Goal: Communication & Community: Share content

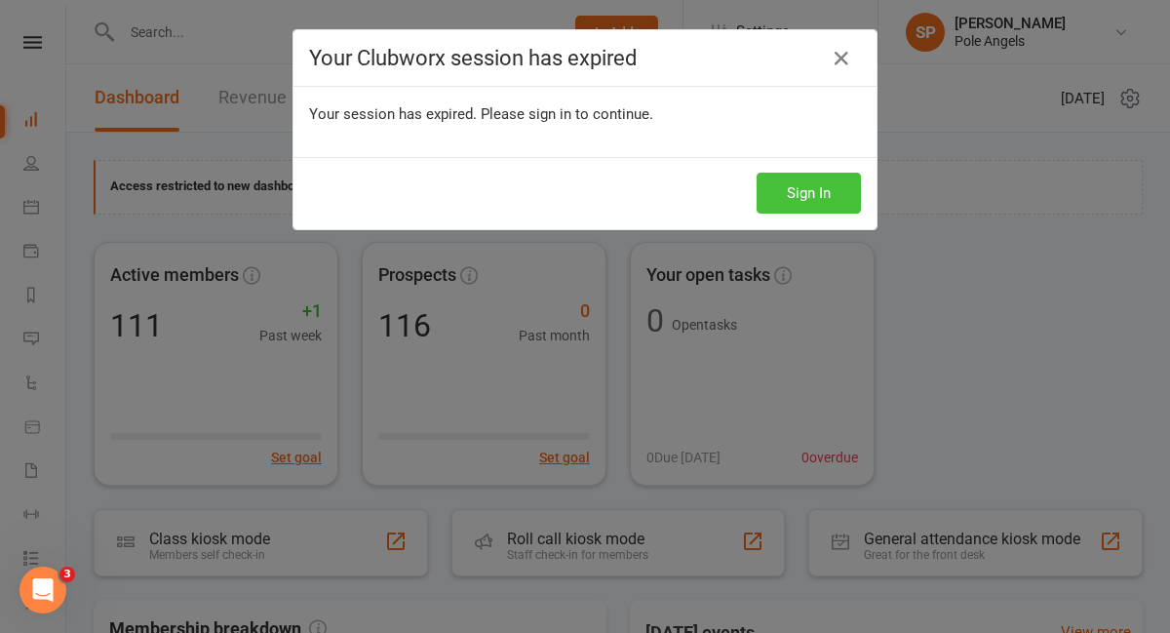
click at [808, 188] on button "Sign In" at bounding box center [809, 193] width 104 height 41
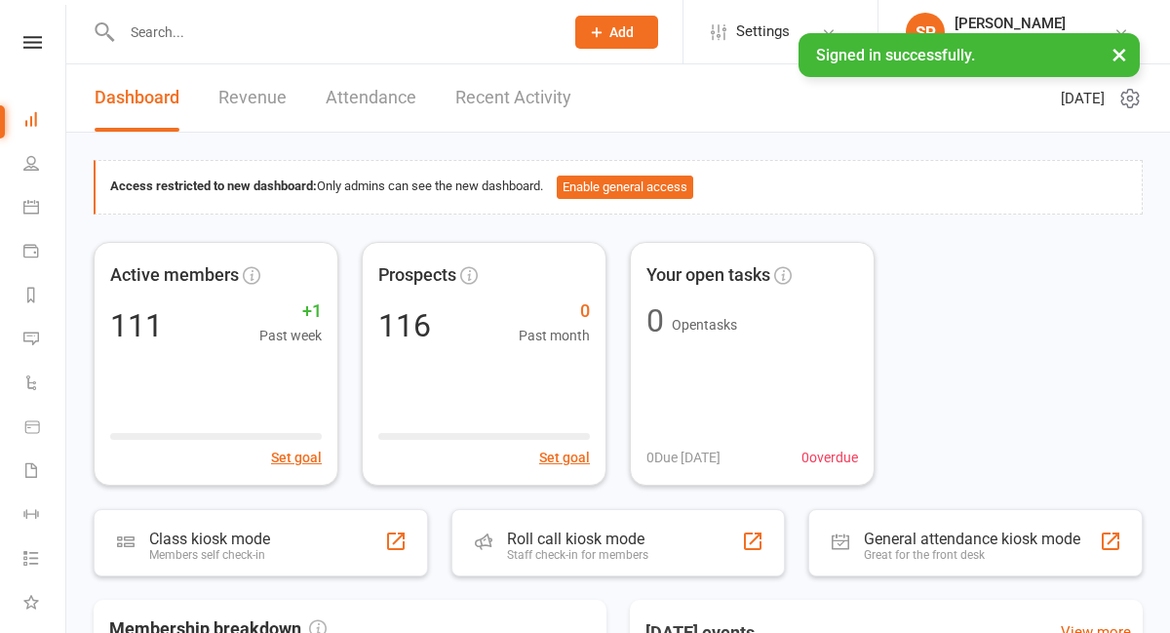
click at [531, 102] on link "Recent Activity" at bounding box center [513, 97] width 116 height 67
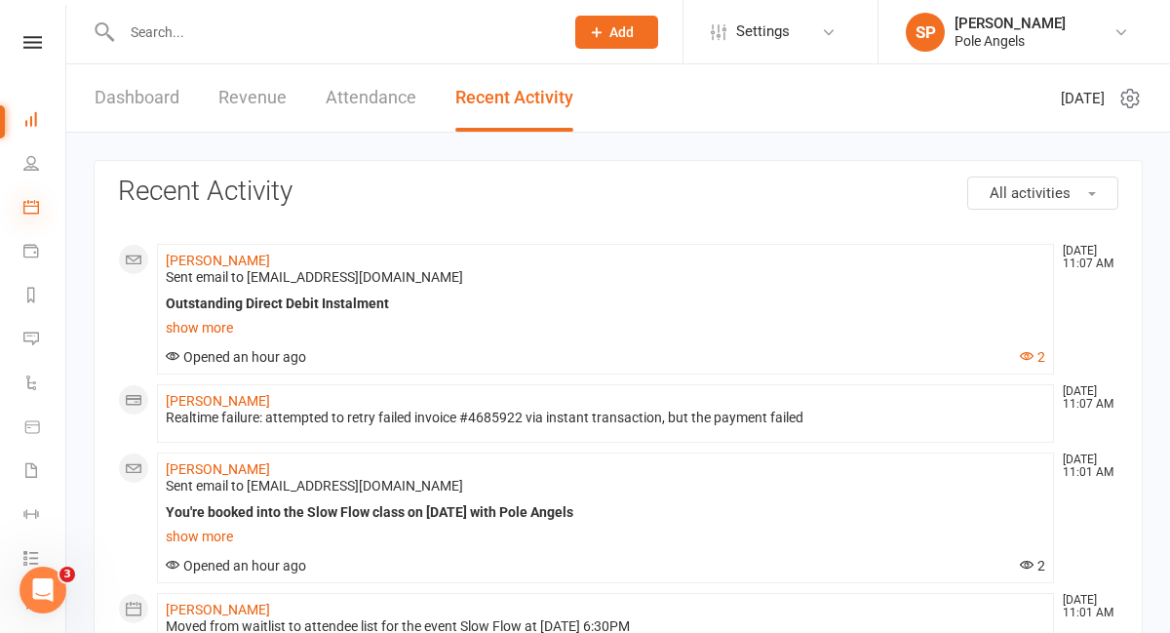
click at [26, 204] on icon at bounding box center [31, 207] width 16 height 16
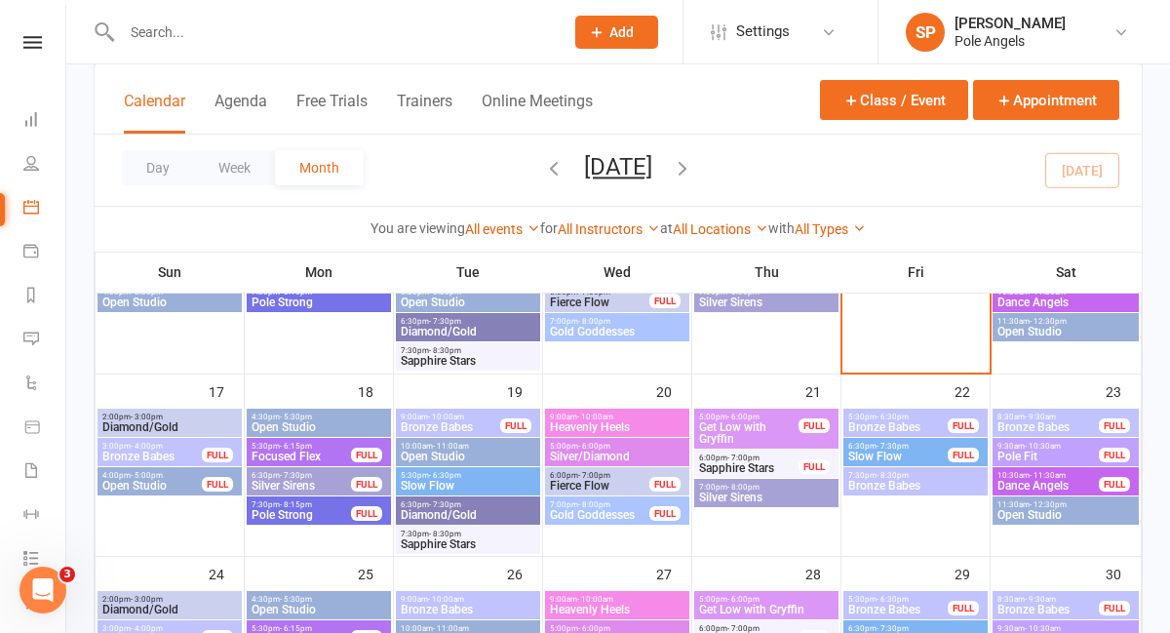
scroll to position [590, 0]
click at [325, 392] on div "18" at bounding box center [319, 464] width 148 height 181
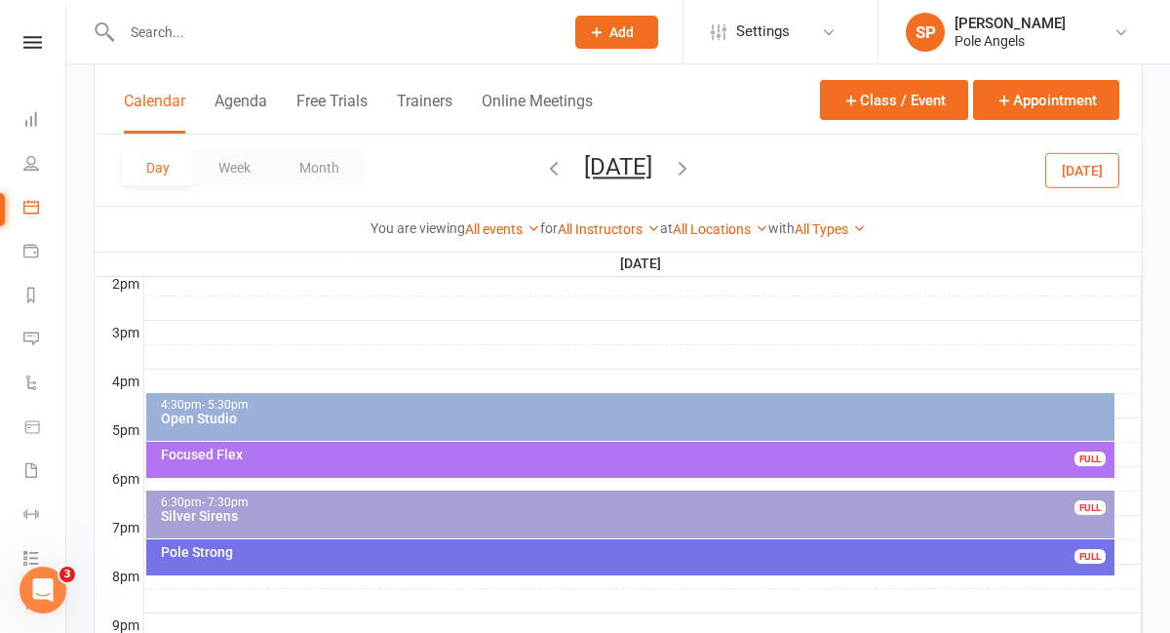
scroll to position [849, 0]
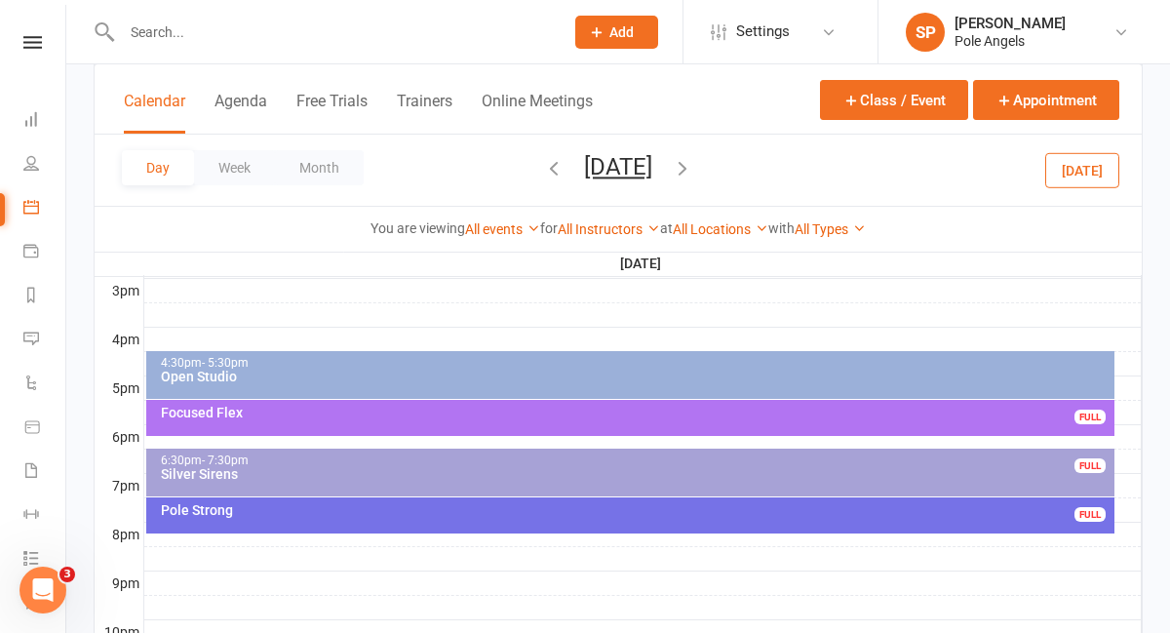
click at [306, 521] on div "Pole Strong FULL" at bounding box center [630, 515] width 968 height 36
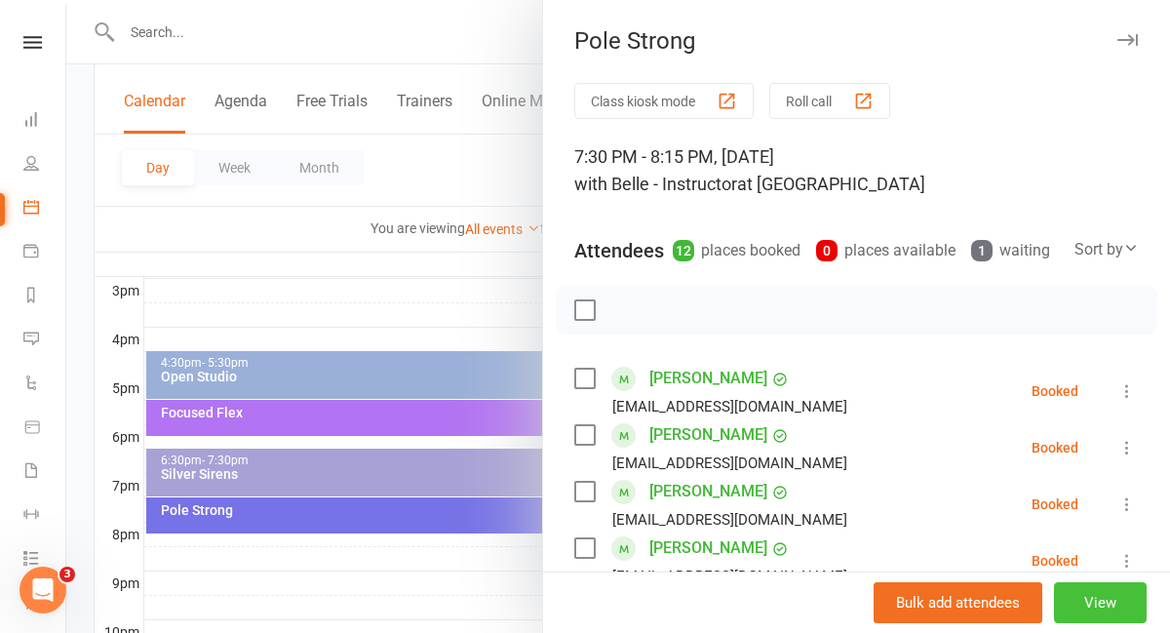
click at [1106, 605] on button "View" at bounding box center [1100, 602] width 93 height 41
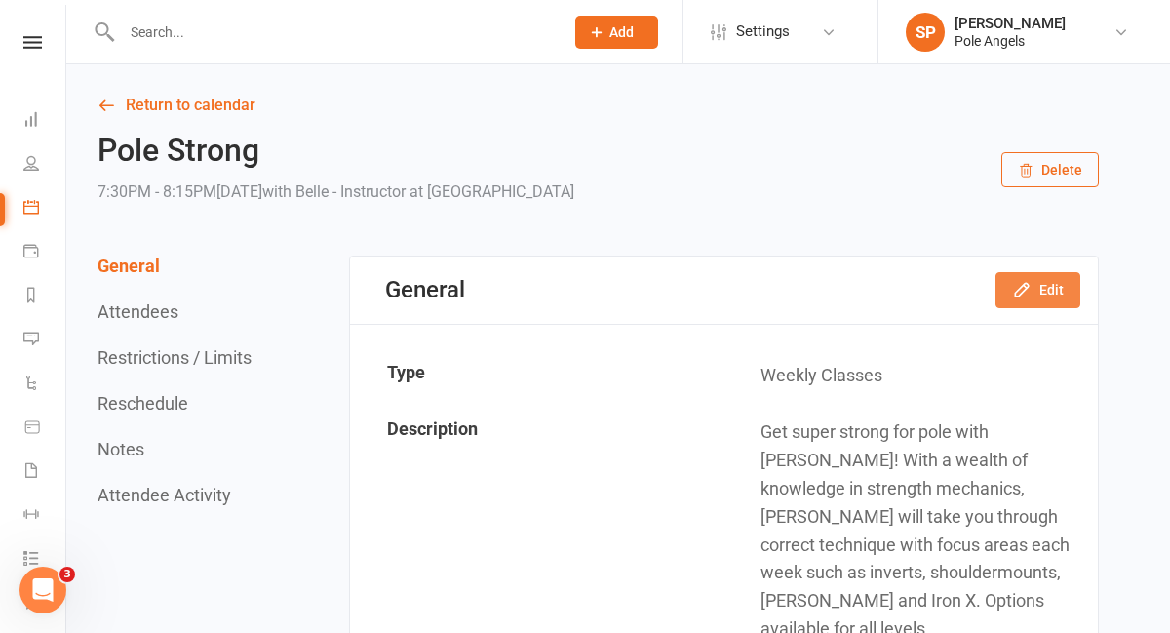
click at [1054, 288] on button "Edit" at bounding box center [1038, 289] width 85 height 35
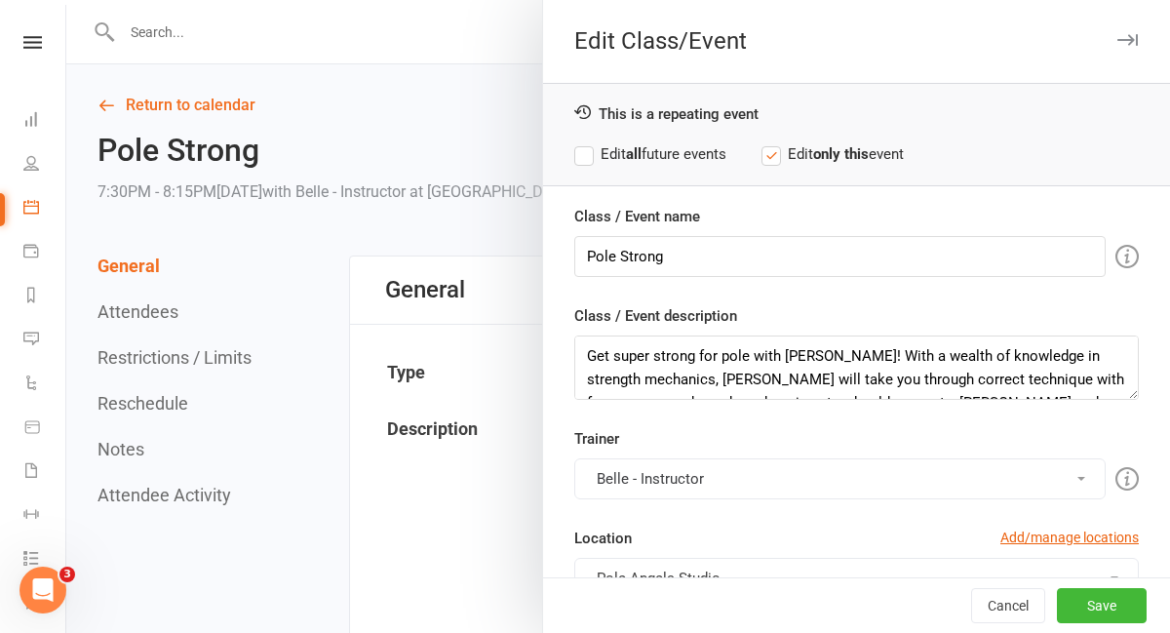
click at [206, 373] on div at bounding box center [618, 316] width 1104 height 633
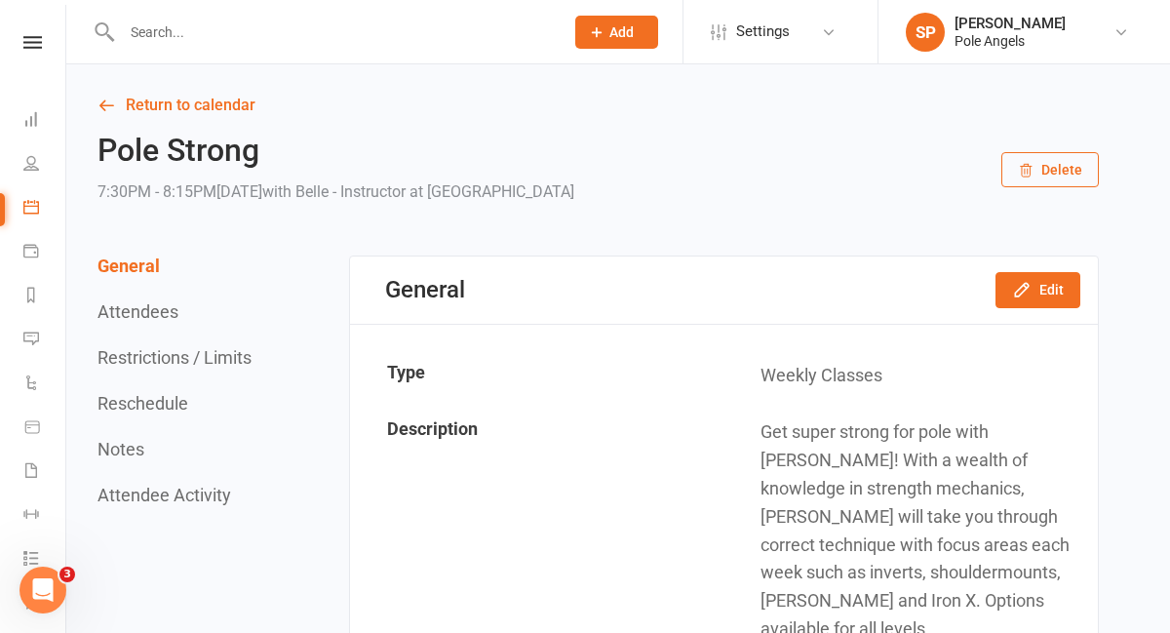
click at [148, 400] on button "Reschedule" at bounding box center [143, 403] width 91 height 20
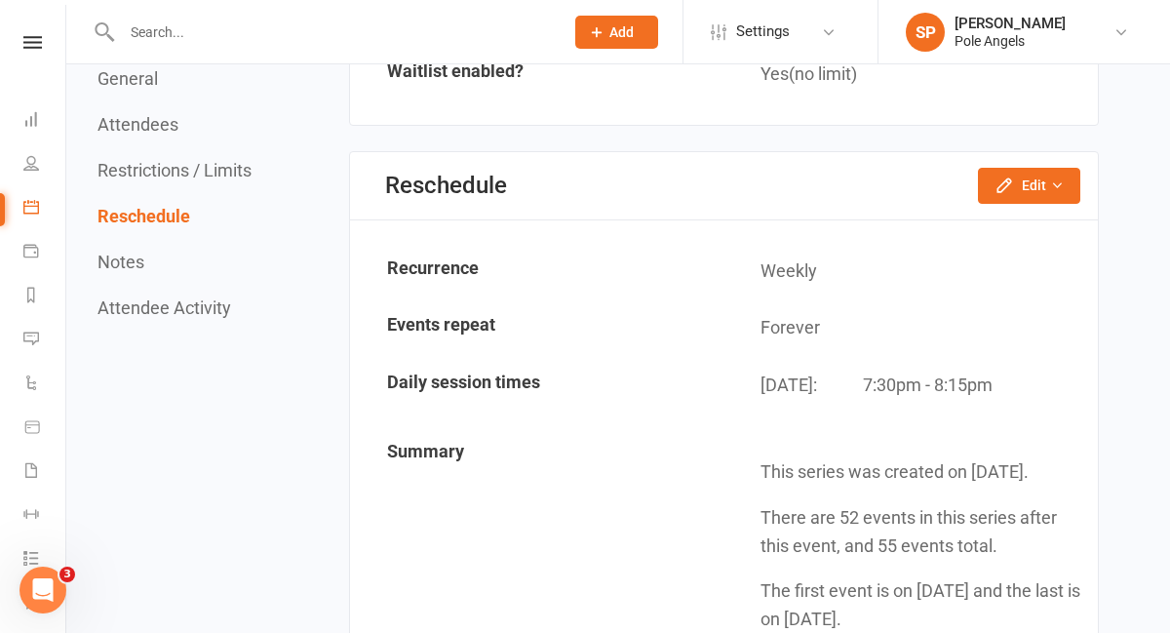
scroll to position [2982, 0]
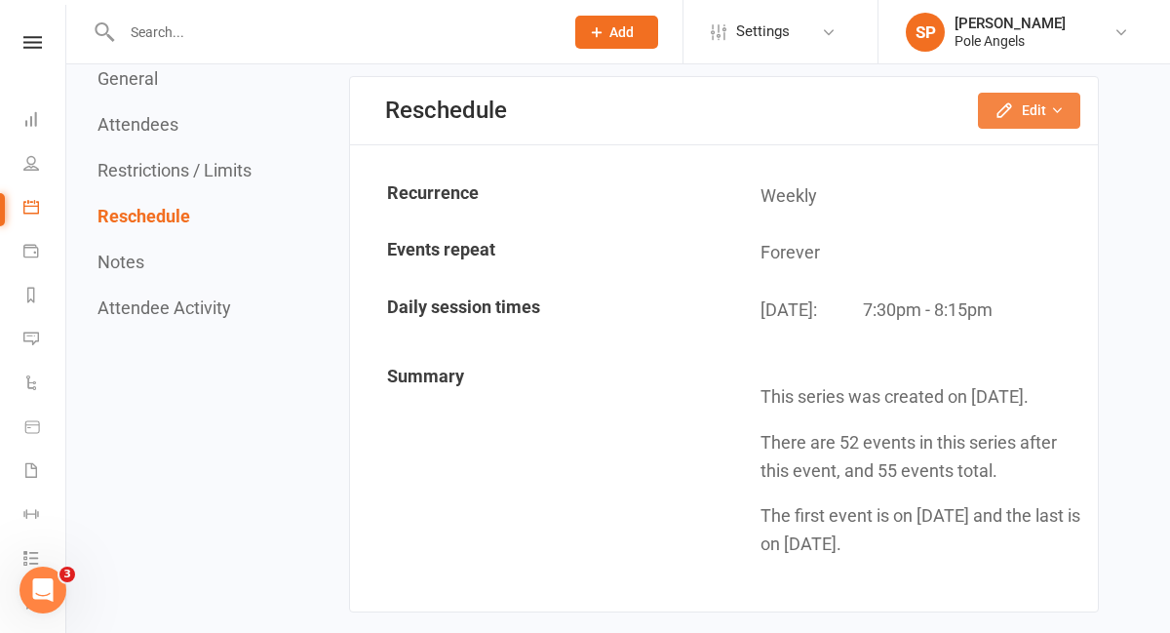
click at [1019, 93] on button "Edit" at bounding box center [1029, 110] width 102 height 35
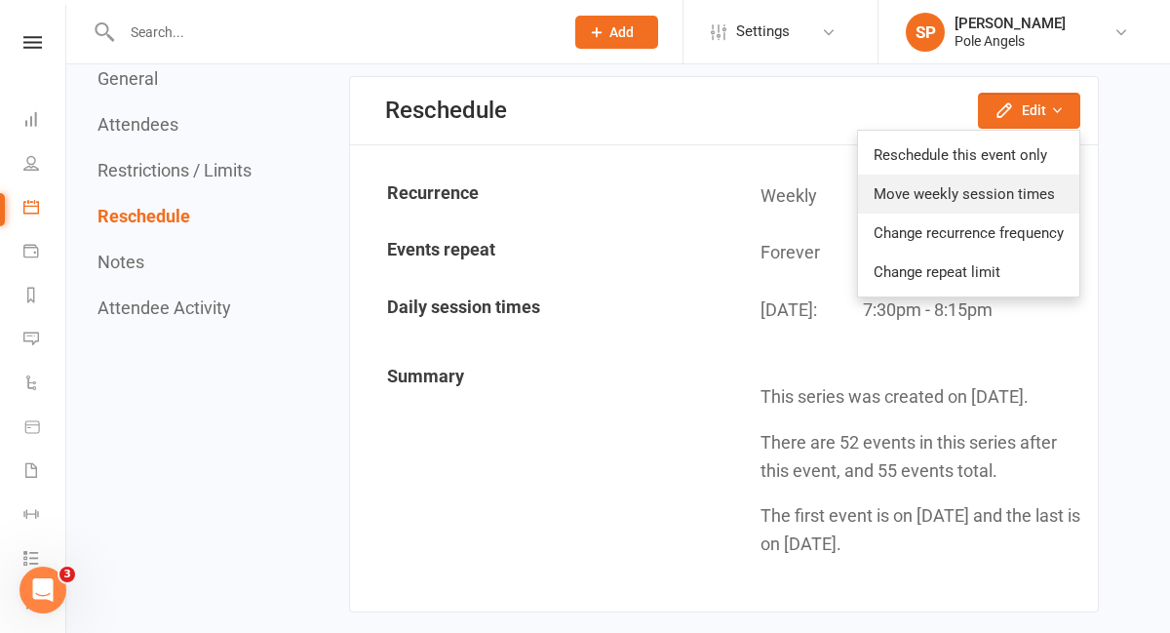
click at [1004, 175] on link "Move weekly session times" at bounding box center [968, 194] width 221 height 39
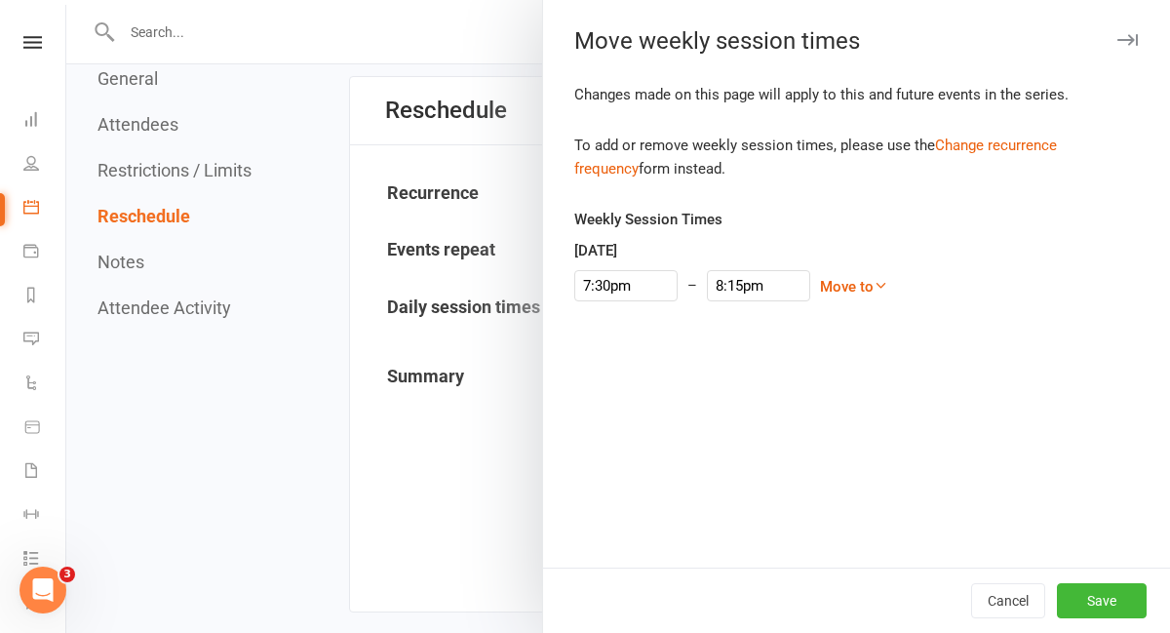
click at [820, 295] on span "Move to [DATE] [DATE] [DATE] [DATE] [DATE] [DATE] Move to a later date" at bounding box center [854, 286] width 68 height 23
click at [826, 283] on link "Move to" at bounding box center [854, 287] width 68 height 18
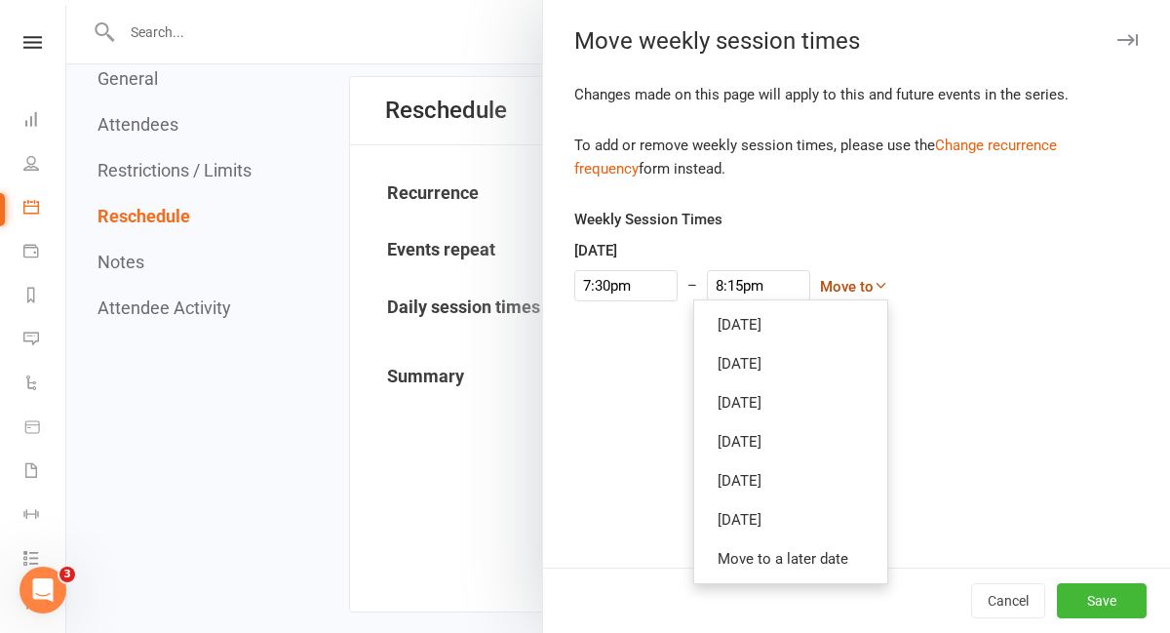
click at [826, 283] on link "Move to" at bounding box center [854, 287] width 68 height 18
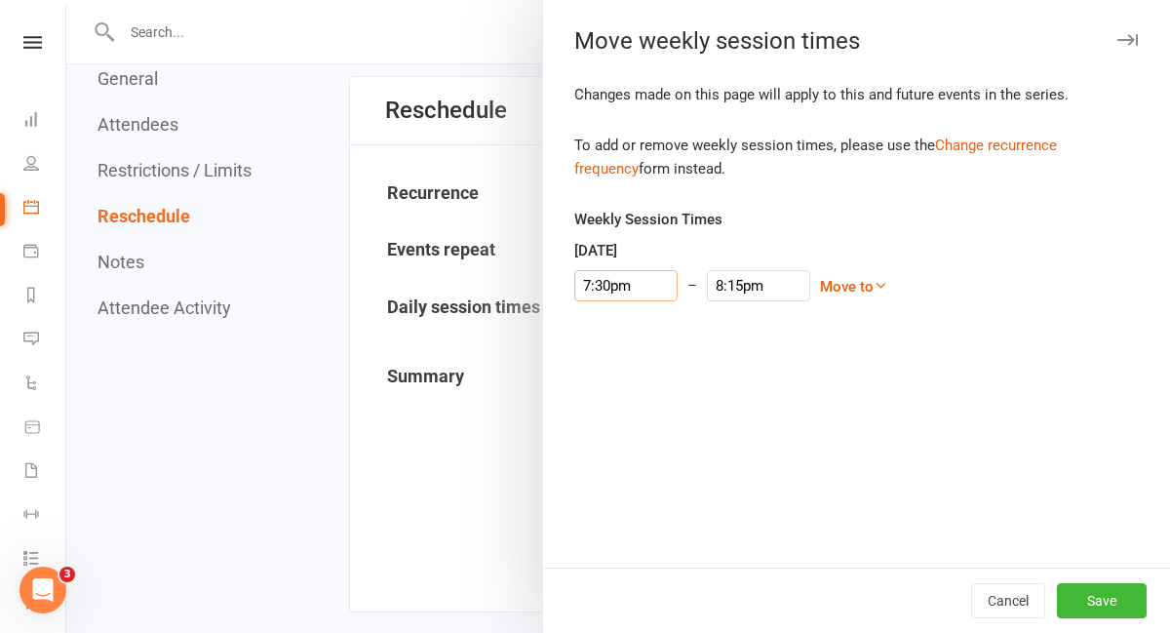
click at [642, 279] on input "7:30pm" at bounding box center [625, 285] width 103 height 31
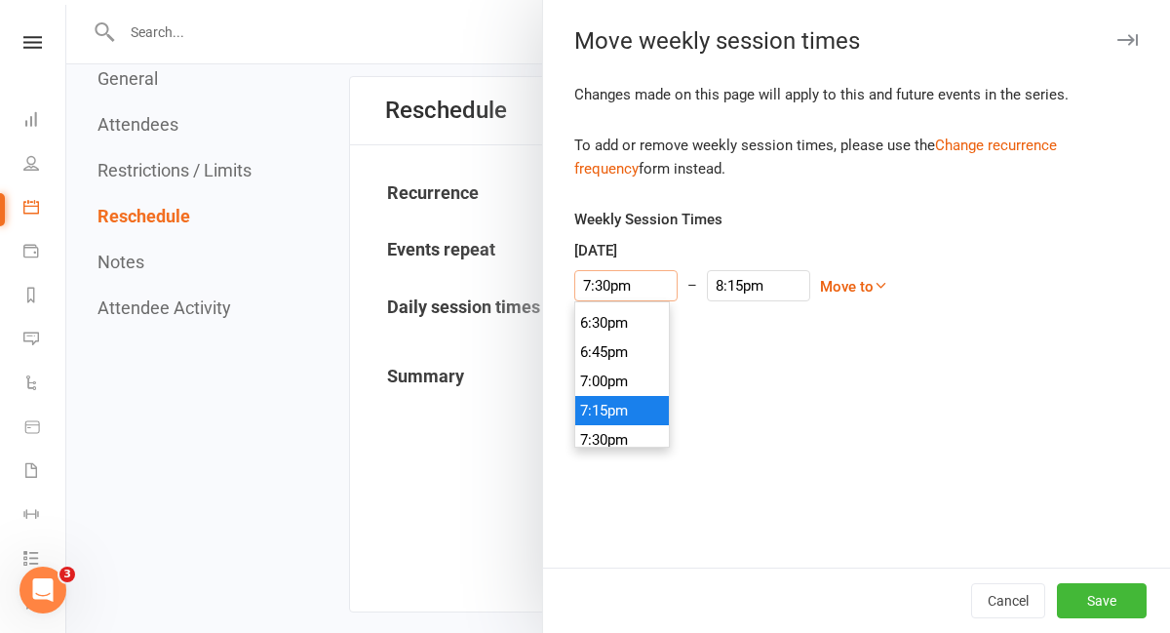
scroll to position [2141, 0]
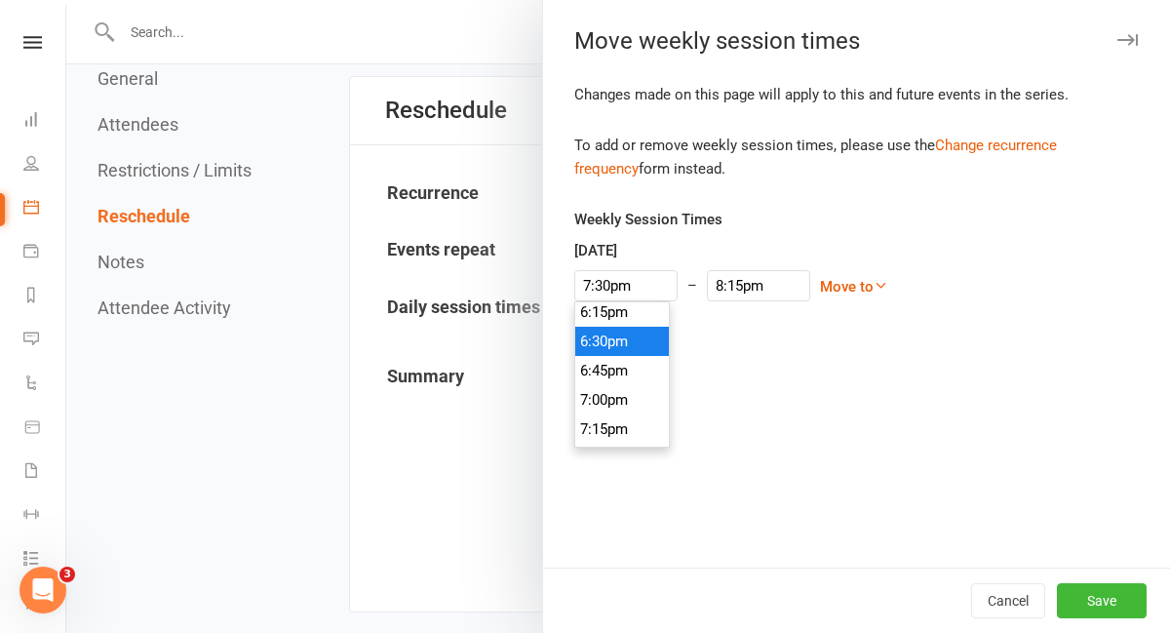
type input "6:30pm"
type input "7:15pm"
click at [601, 344] on li "6:30pm" at bounding box center [622, 341] width 94 height 29
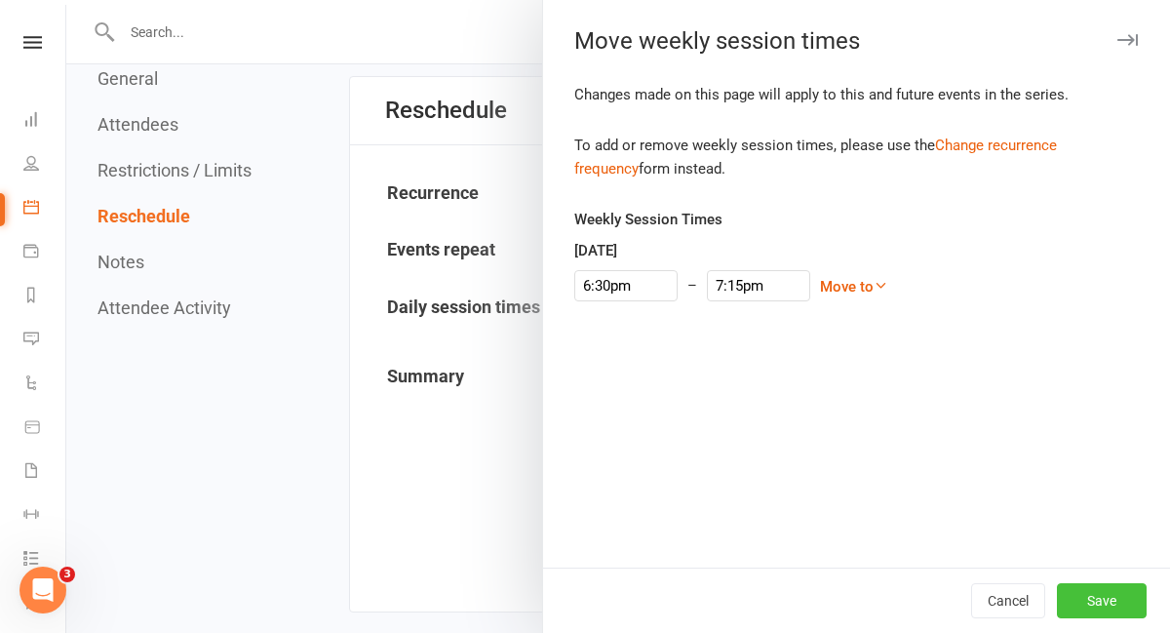
click at [1122, 601] on button "Save" at bounding box center [1102, 600] width 90 height 35
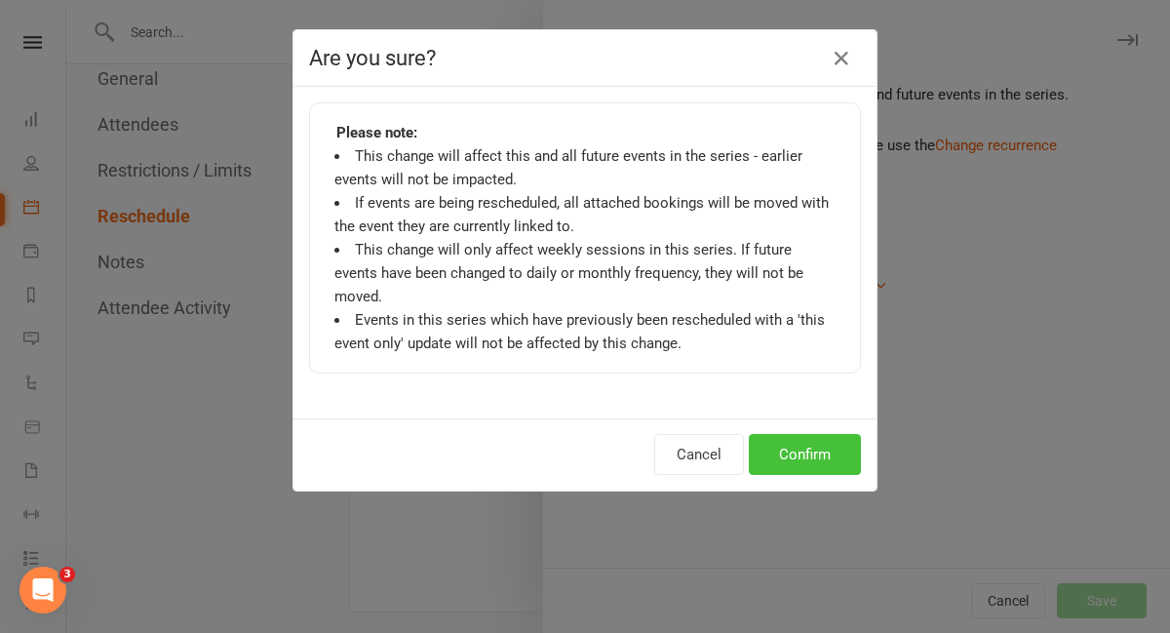
click at [802, 434] on button "Confirm" at bounding box center [805, 454] width 112 height 41
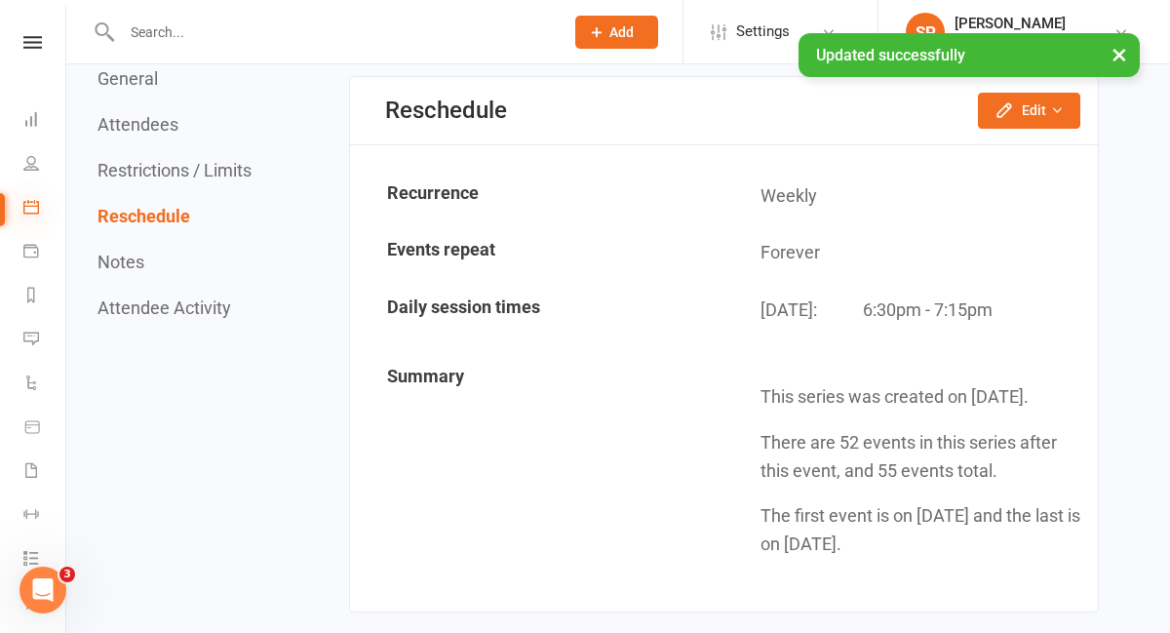
click at [37, 212] on icon at bounding box center [31, 207] width 16 height 16
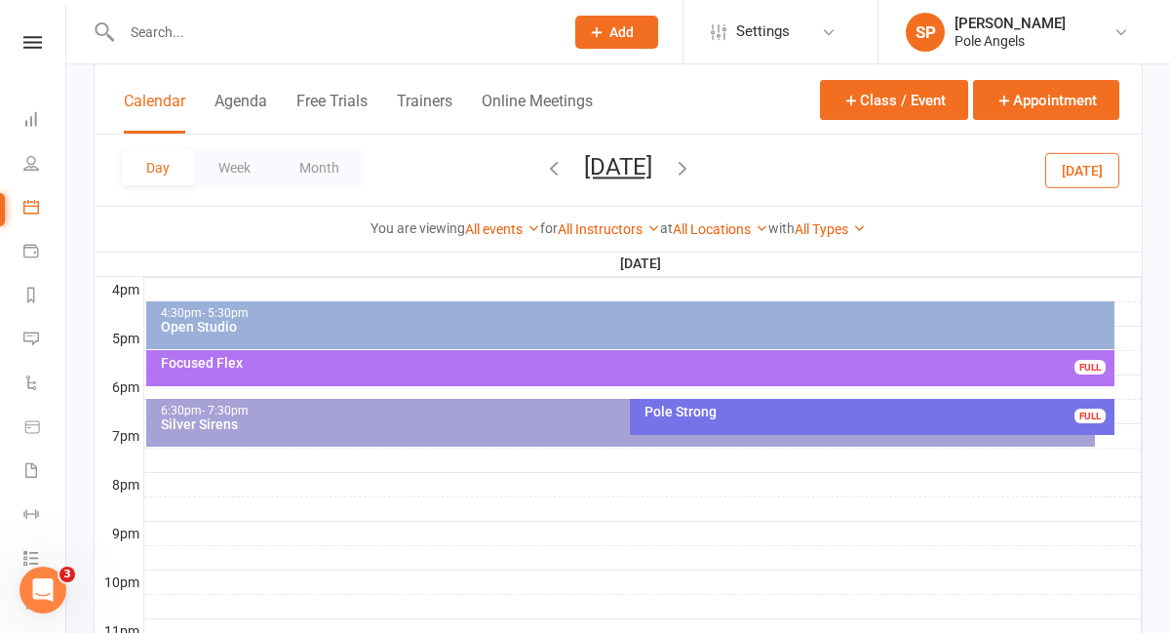
scroll to position [906, 0]
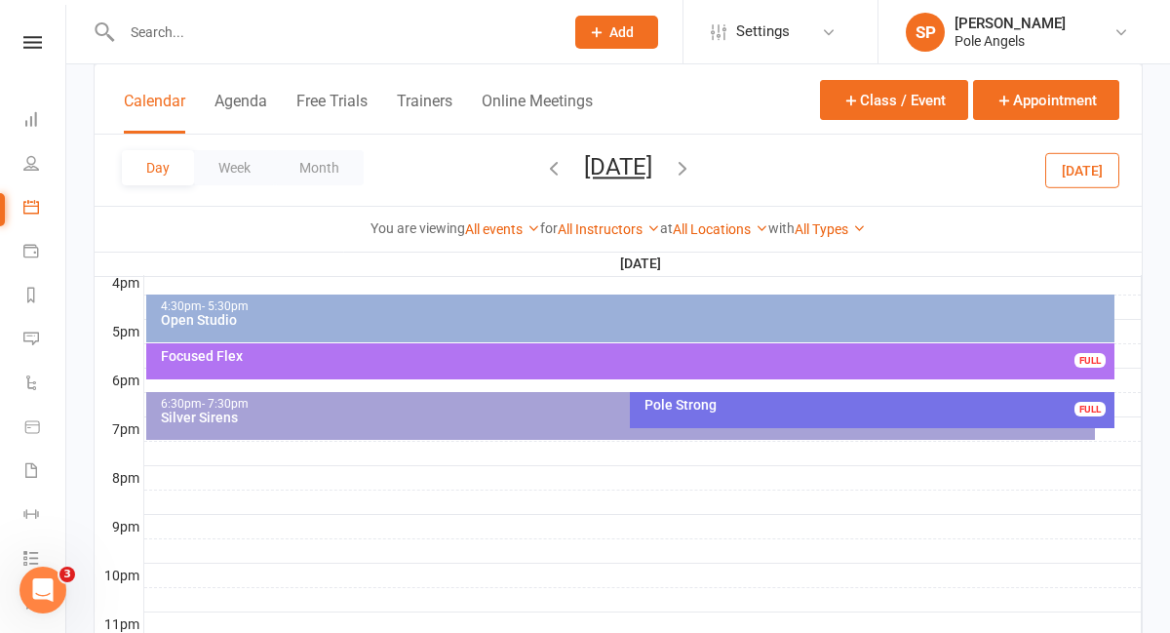
click at [320, 427] on div "6:30pm - 7:30pm Silver Sirens FULL" at bounding box center [620, 416] width 949 height 48
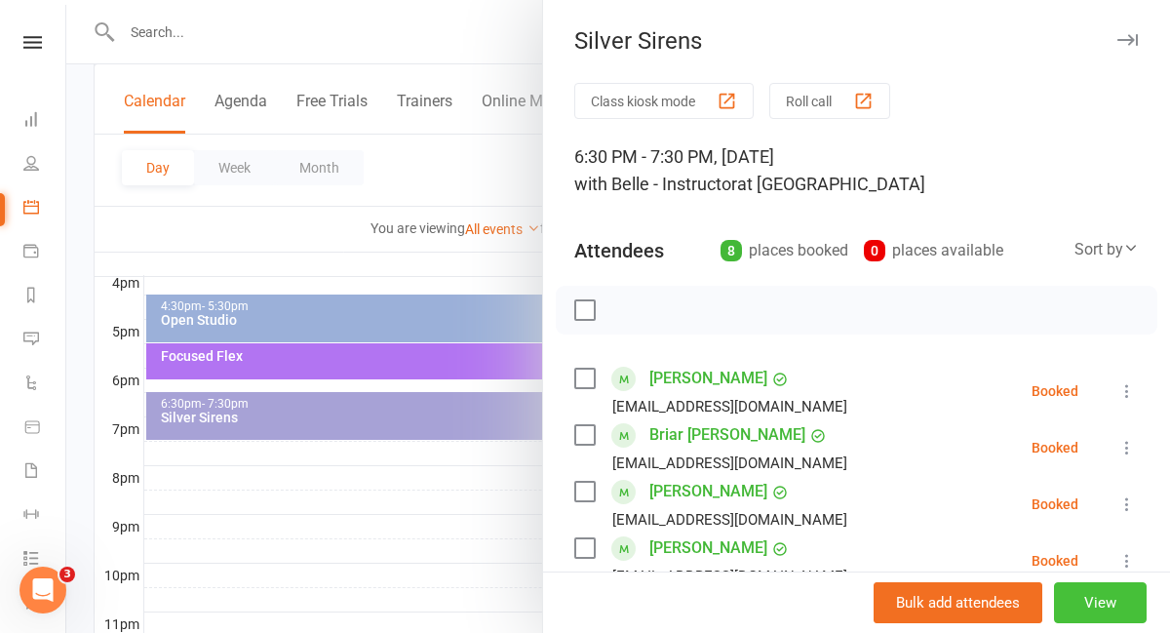
click at [1125, 604] on button "View" at bounding box center [1100, 602] width 93 height 41
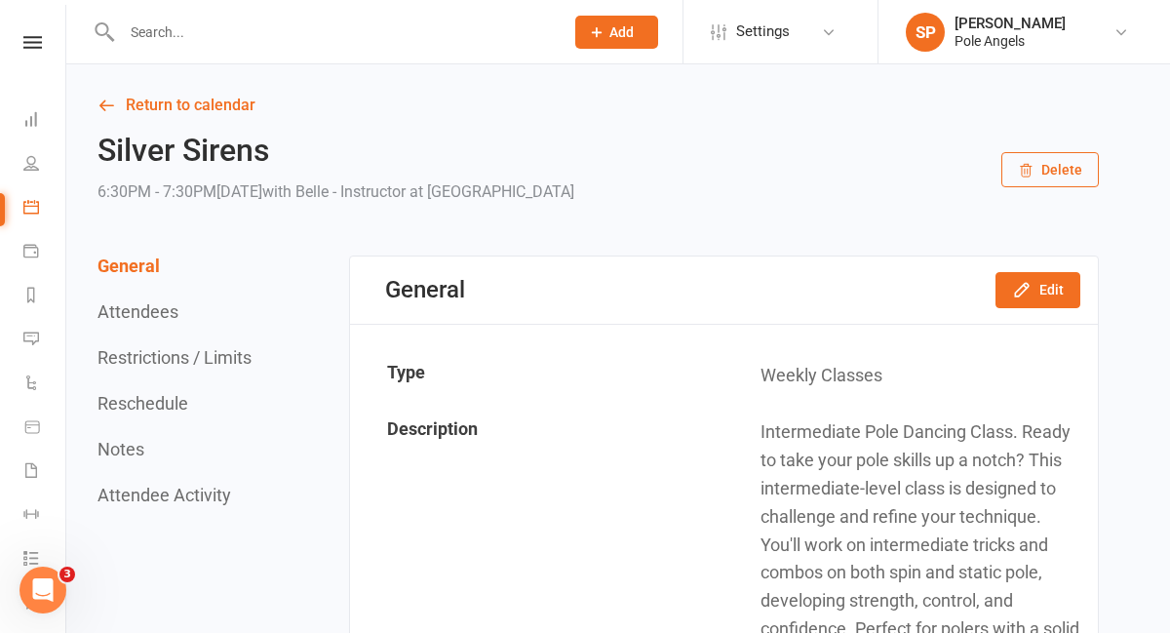
click at [154, 402] on button "Reschedule" at bounding box center [143, 403] width 91 height 20
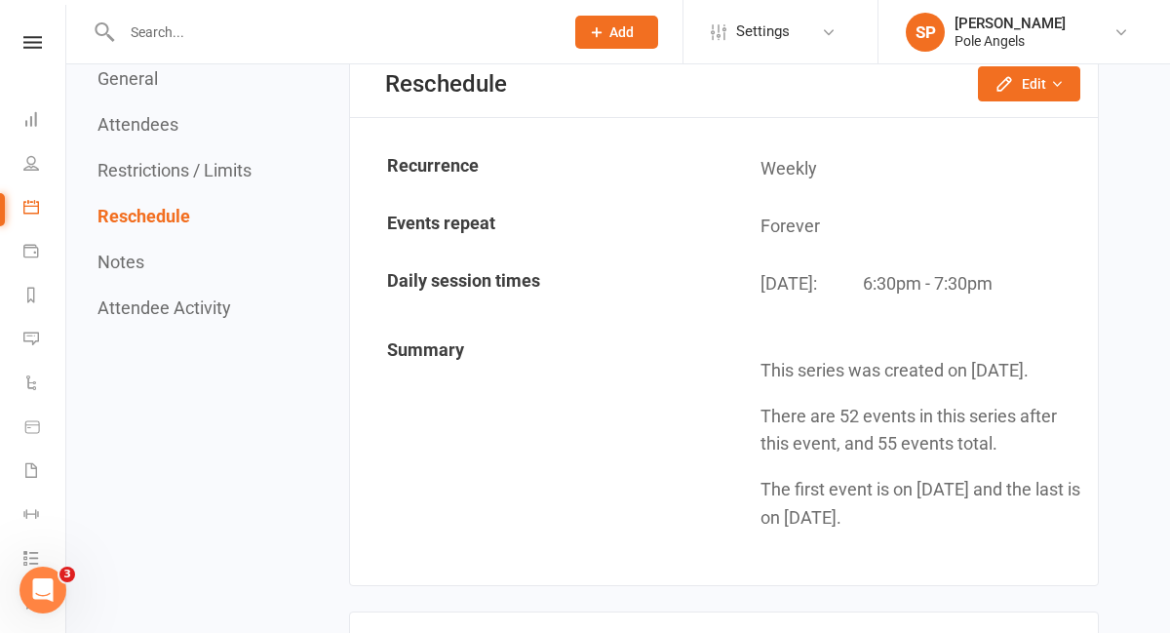
scroll to position [2902, 0]
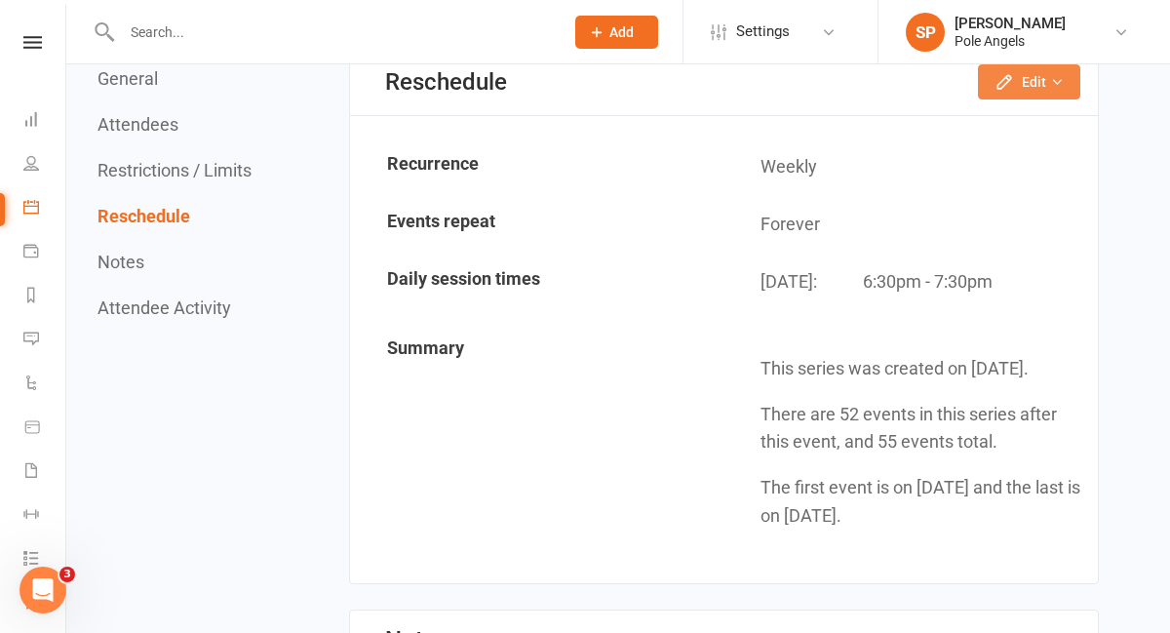
click at [1011, 92] on button "Edit" at bounding box center [1029, 81] width 102 height 35
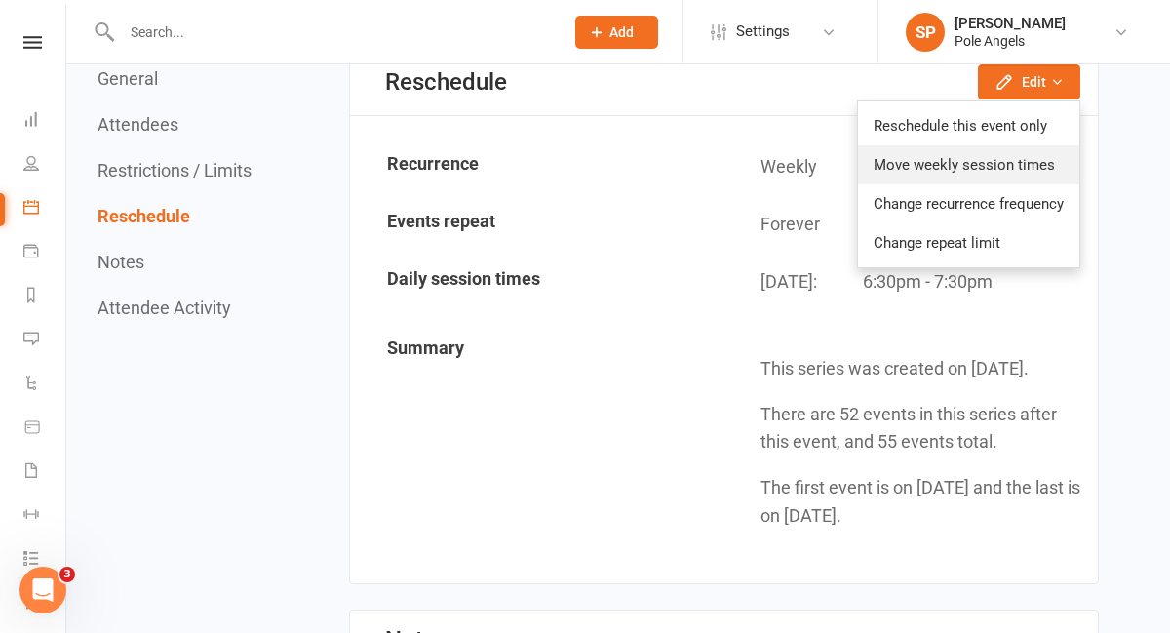
click at [978, 169] on link "Move weekly session times" at bounding box center [968, 164] width 221 height 39
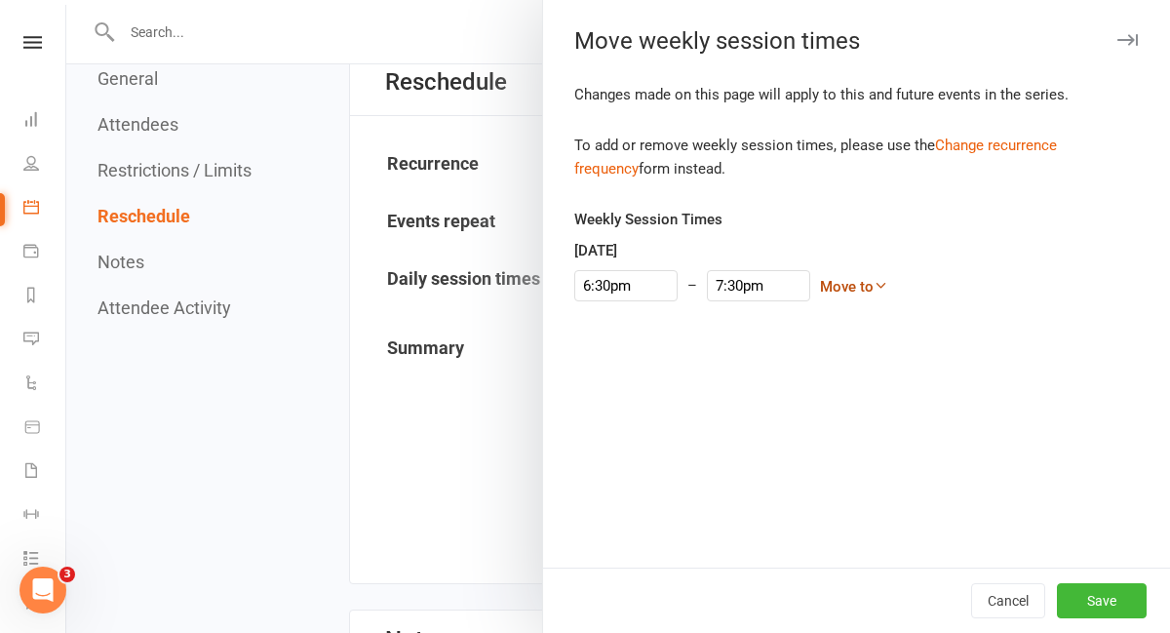
click at [820, 288] on link "Move to" at bounding box center [854, 287] width 68 height 18
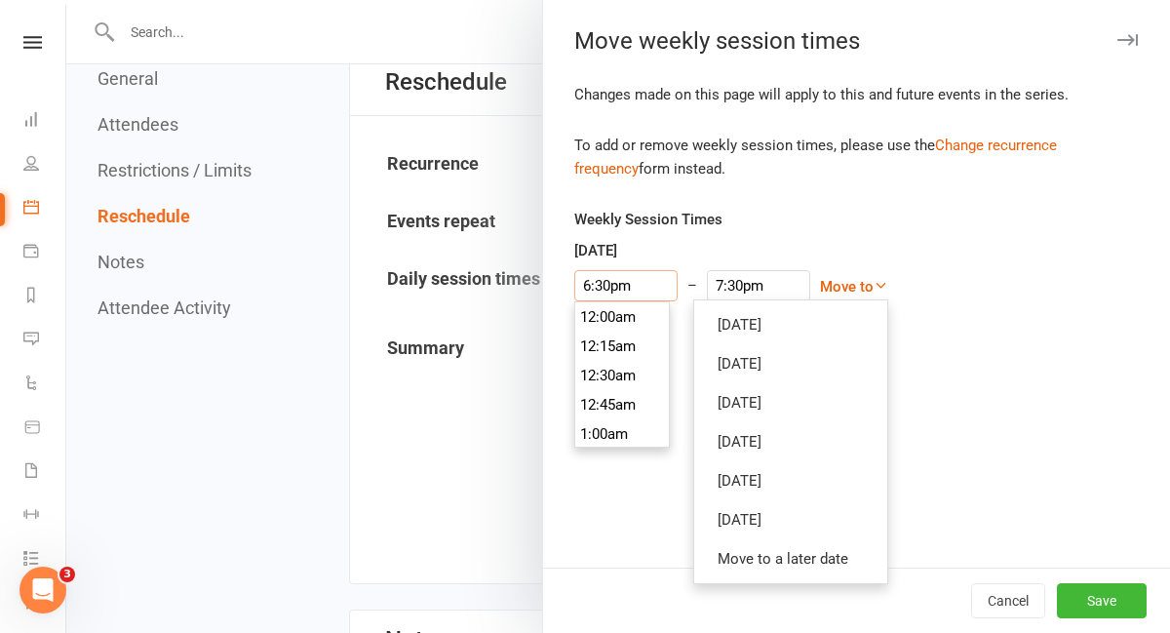
click at [608, 280] on input "6:30pm" at bounding box center [625, 285] width 103 height 31
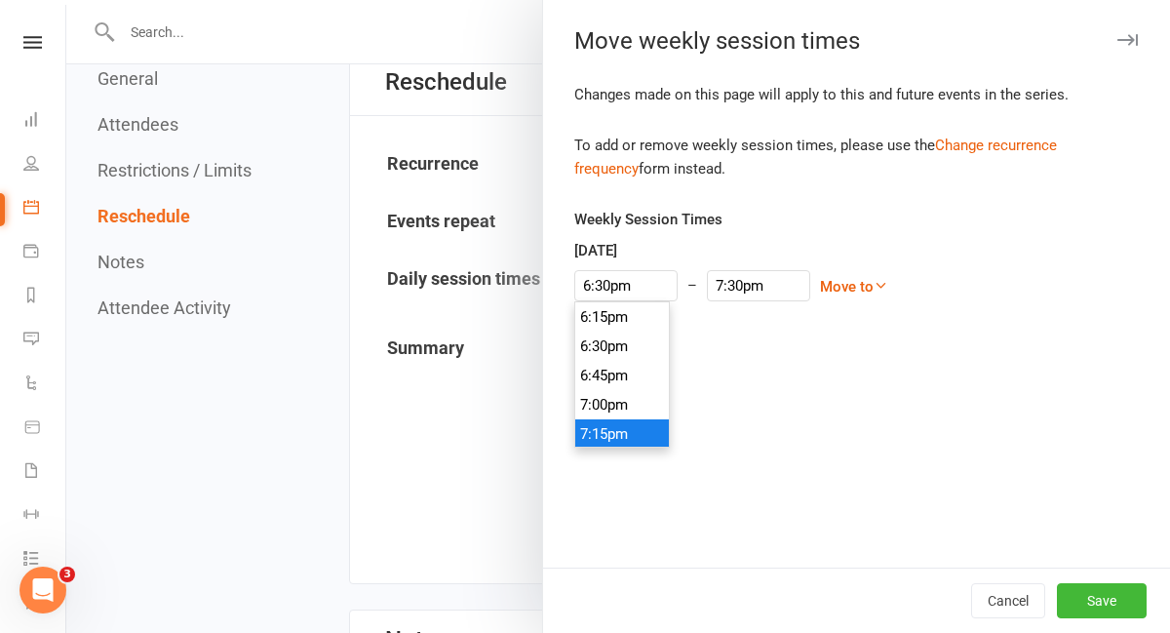
type input "7:15pm"
type input "8:15pm"
click at [606, 425] on li "7:15pm" at bounding box center [622, 433] width 94 height 29
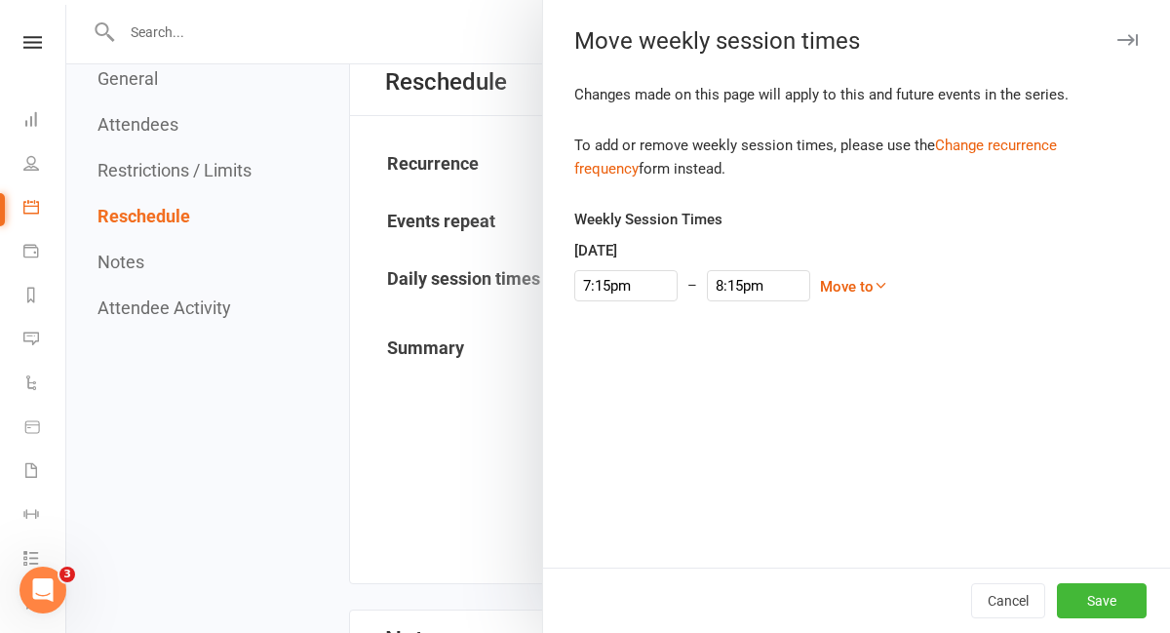
click at [974, 371] on div "Changes made on this page will apply to this and future events in the series. T…" at bounding box center [856, 325] width 627 height 485
click at [1120, 594] on button "Save" at bounding box center [1102, 600] width 90 height 35
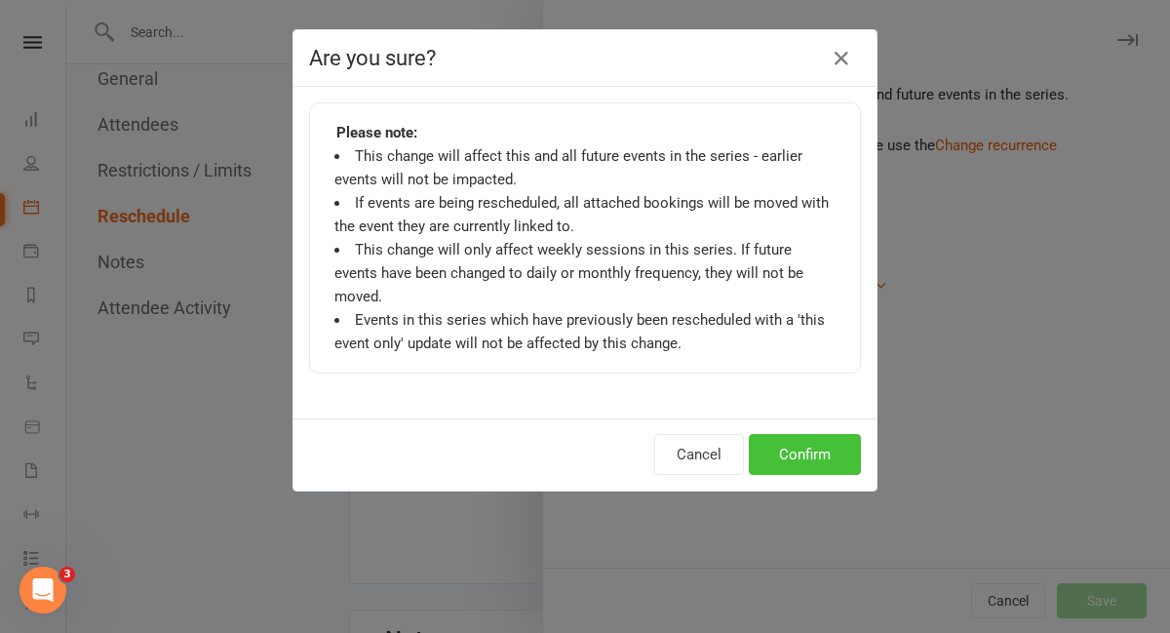
click at [797, 451] on button "Confirm" at bounding box center [805, 454] width 112 height 41
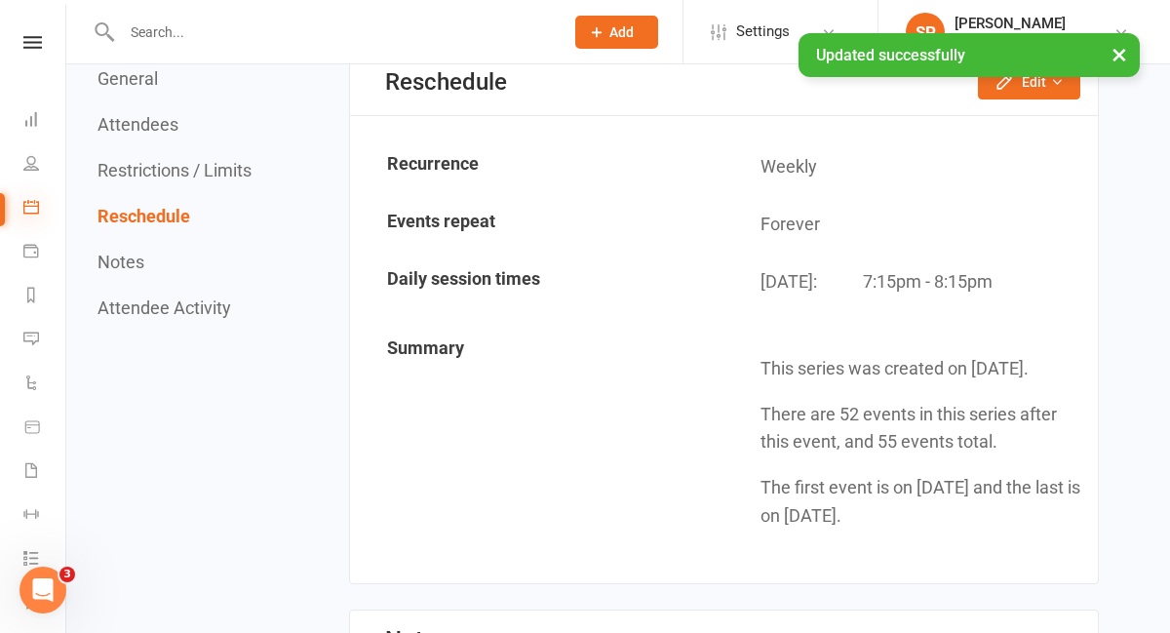
click at [35, 209] on icon at bounding box center [31, 207] width 16 height 16
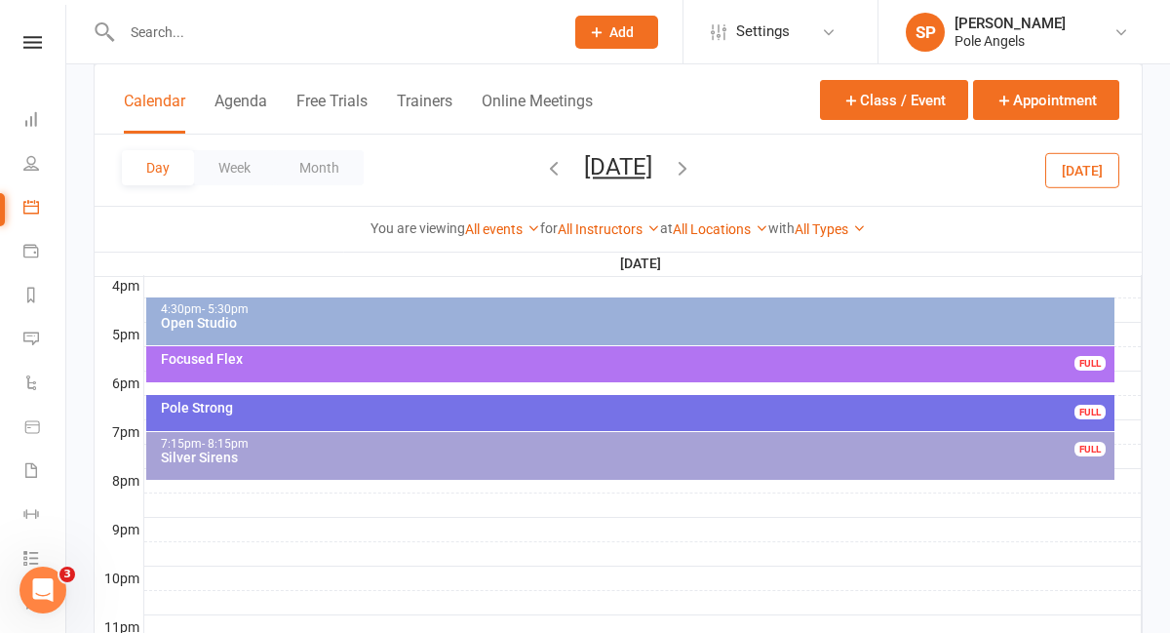
scroll to position [897, 0]
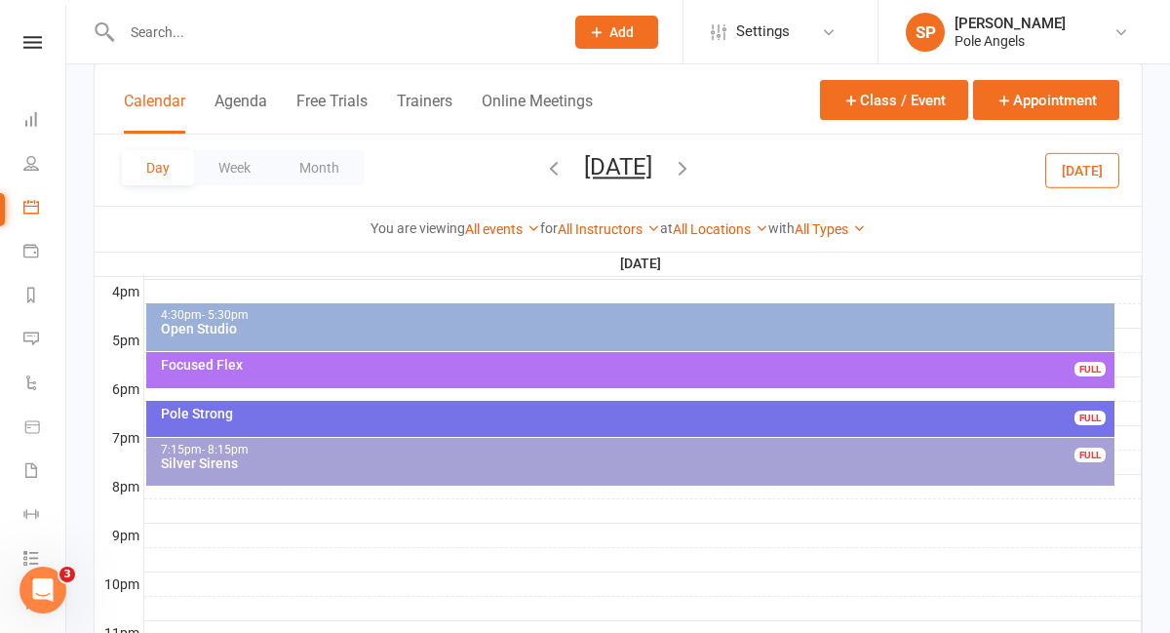
click at [356, 410] on div "Pole Strong" at bounding box center [635, 414] width 951 height 14
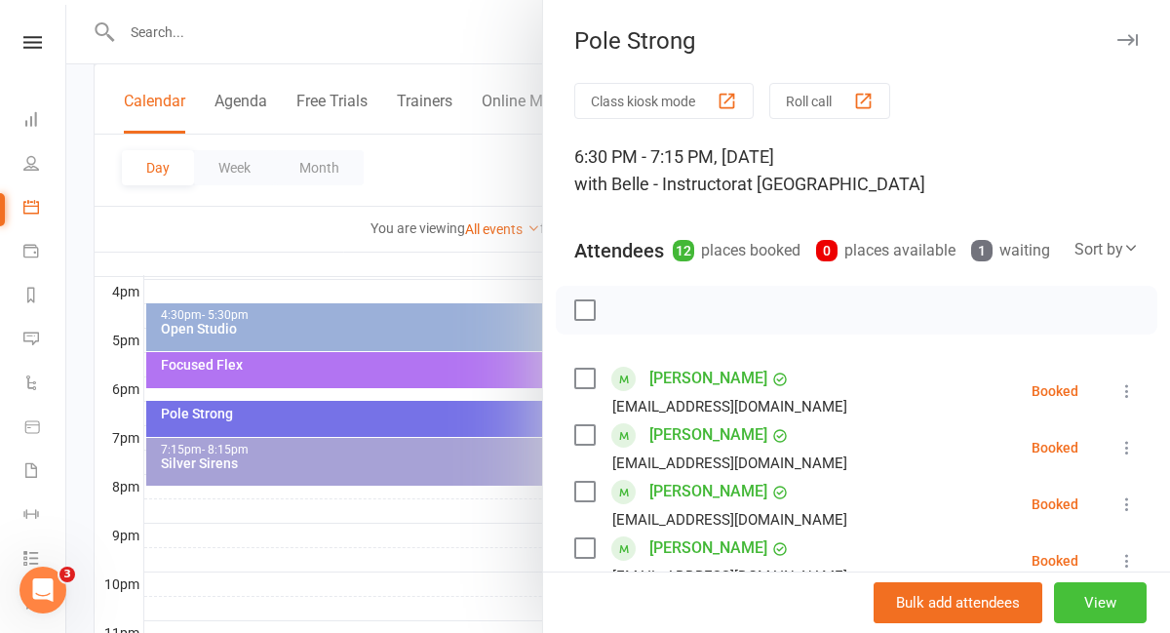
click at [1114, 602] on button "View" at bounding box center [1100, 602] width 93 height 41
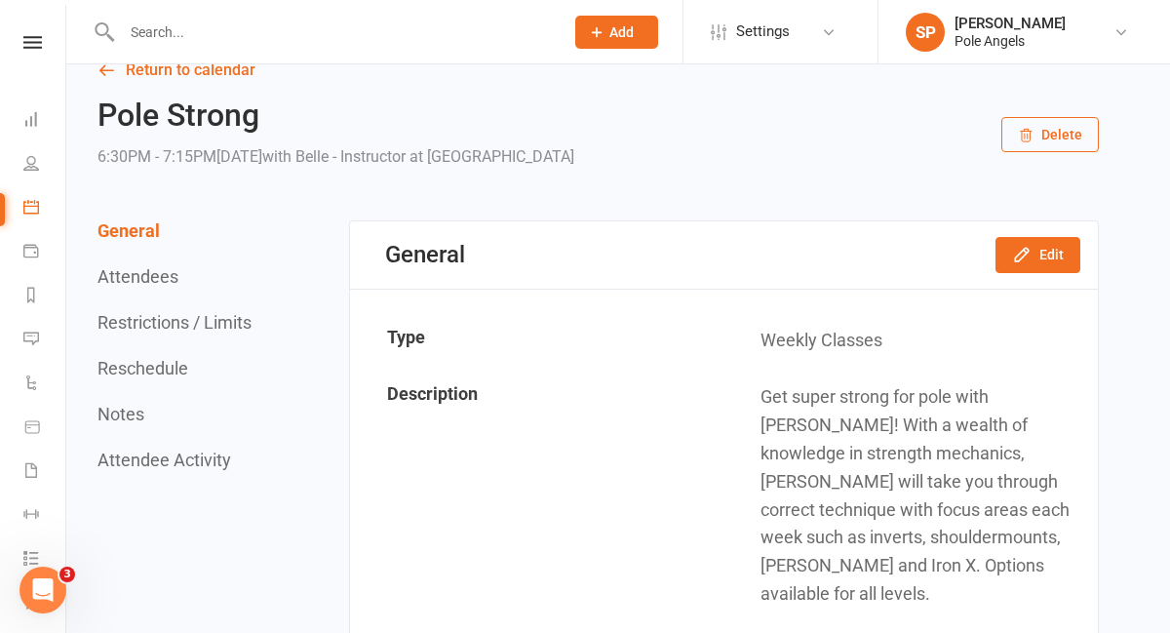
scroll to position [52, 0]
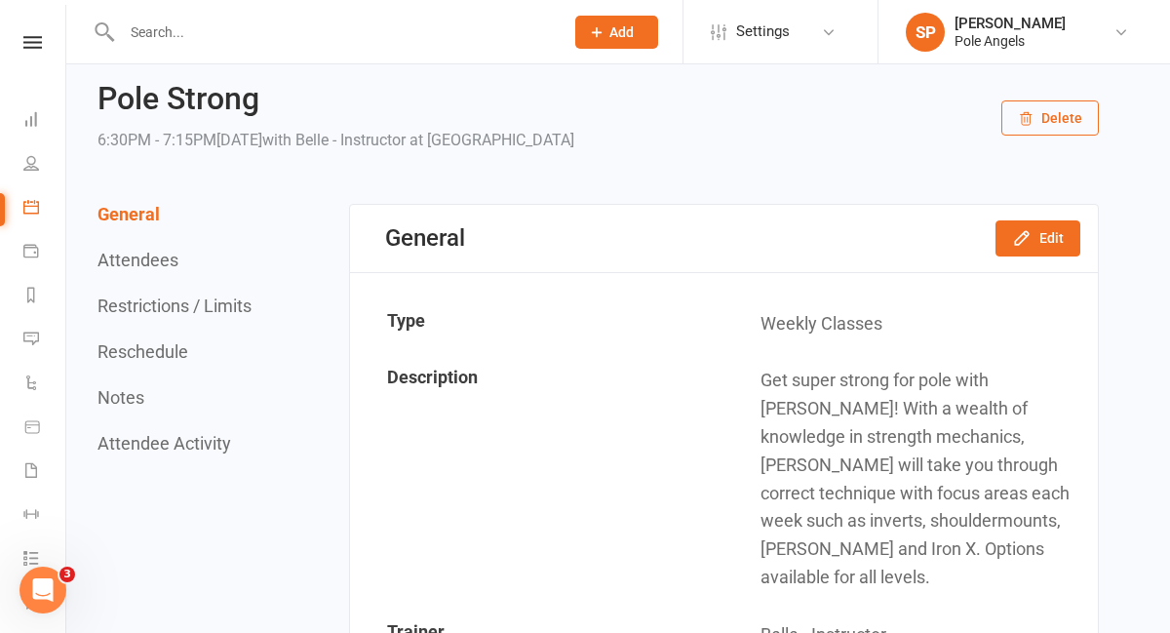
click at [122, 262] on button "Attendees" at bounding box center [138, 260] width 81 height 20
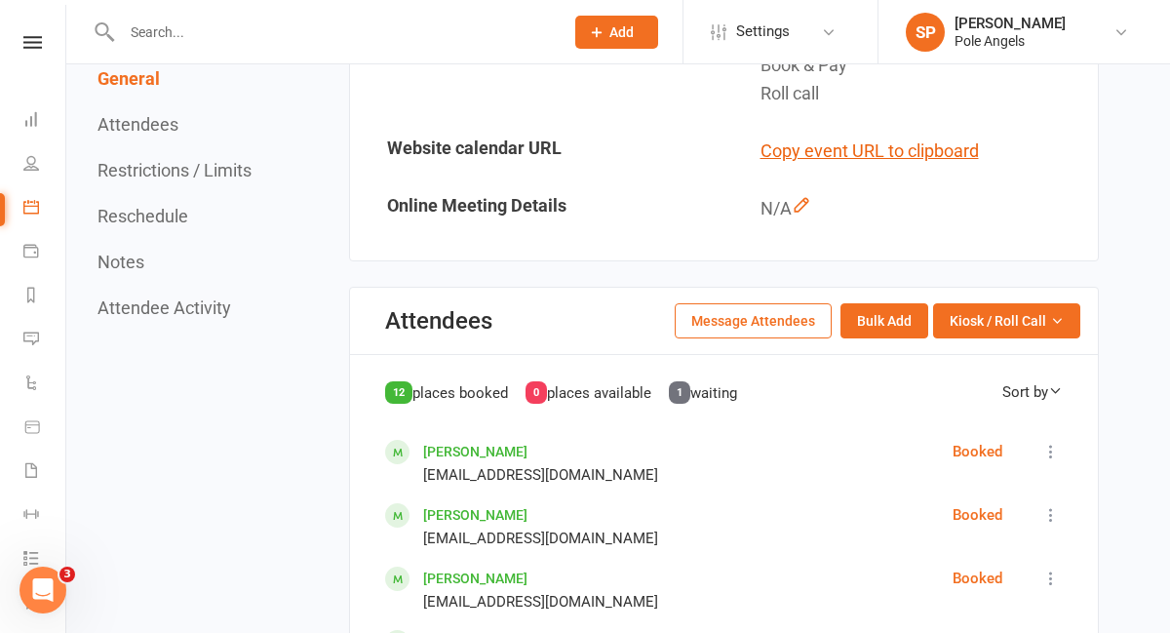
scroll to position [999, 0]
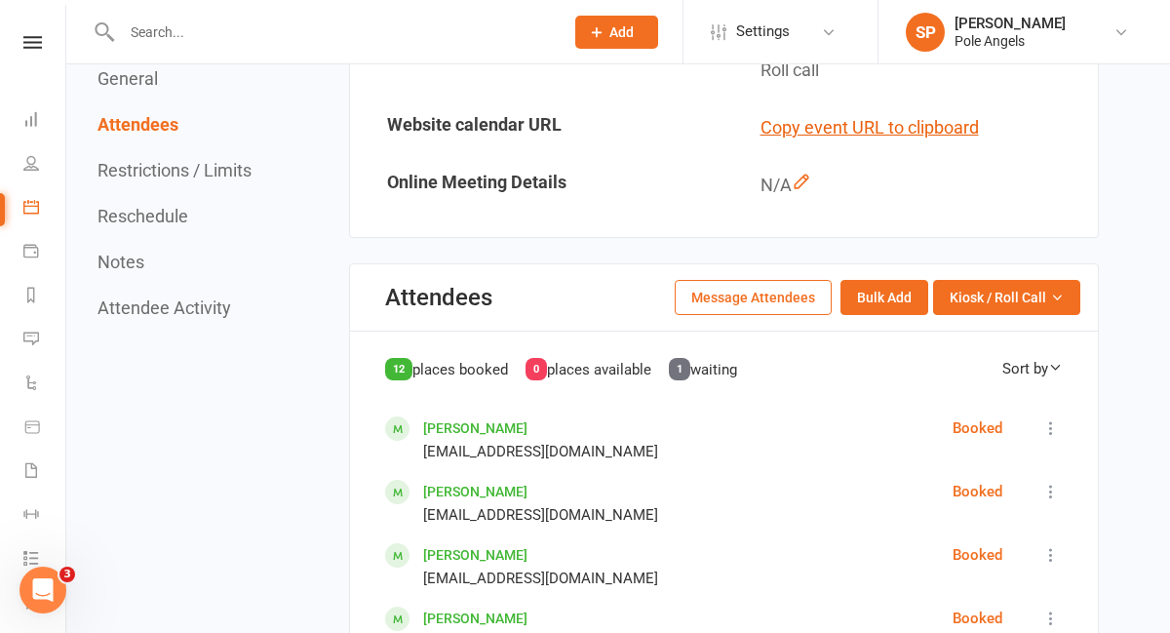
click at [801, 280] on button "Message Attendees" at bounding box center [753, 297] width 157 height 35
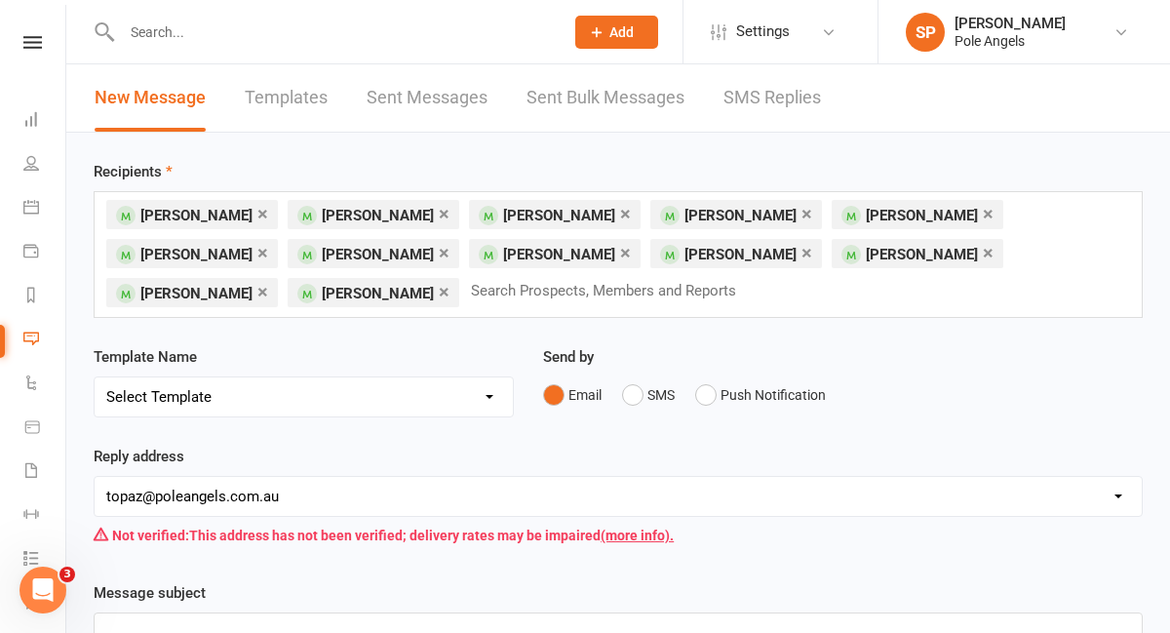
scroll to position [184, 0]
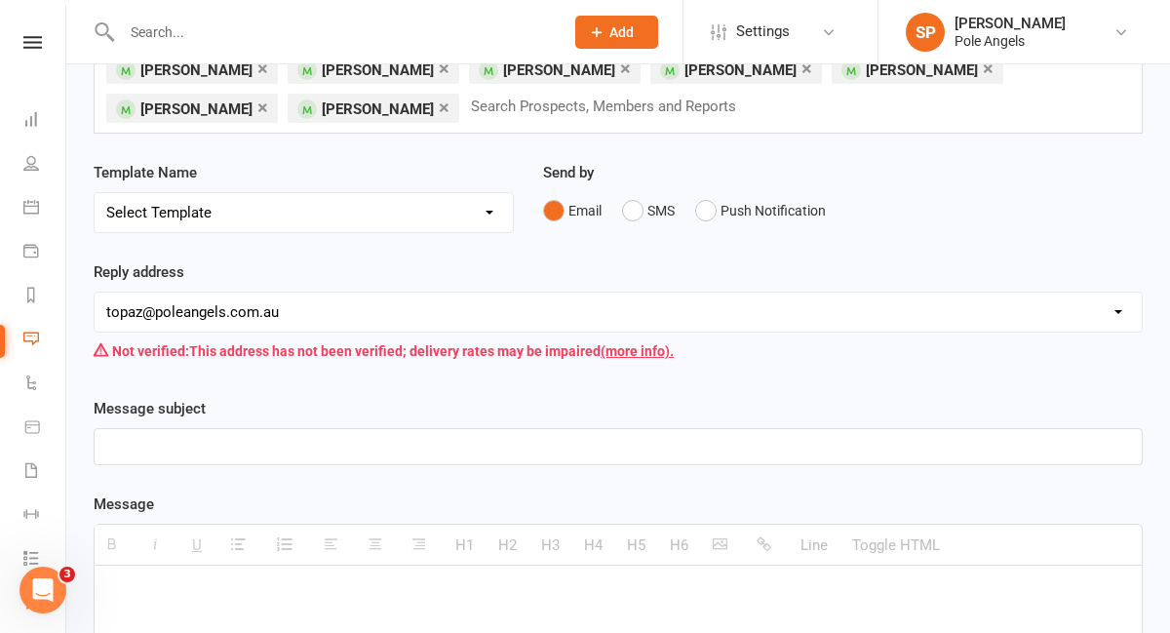
click at [440, 449] on p at bounding box center [618, 446] width 1024 height 23
click at [239, 447] on p "Pole Strong now at ^.30pm as of [DATE]" at bounding box center [618, 446] width 1024 height 23
click at [482, 447] on p "Pole Strong now at 6.30pm as of [DATE]" at bounding box center [618, 446] width 1024 height 23
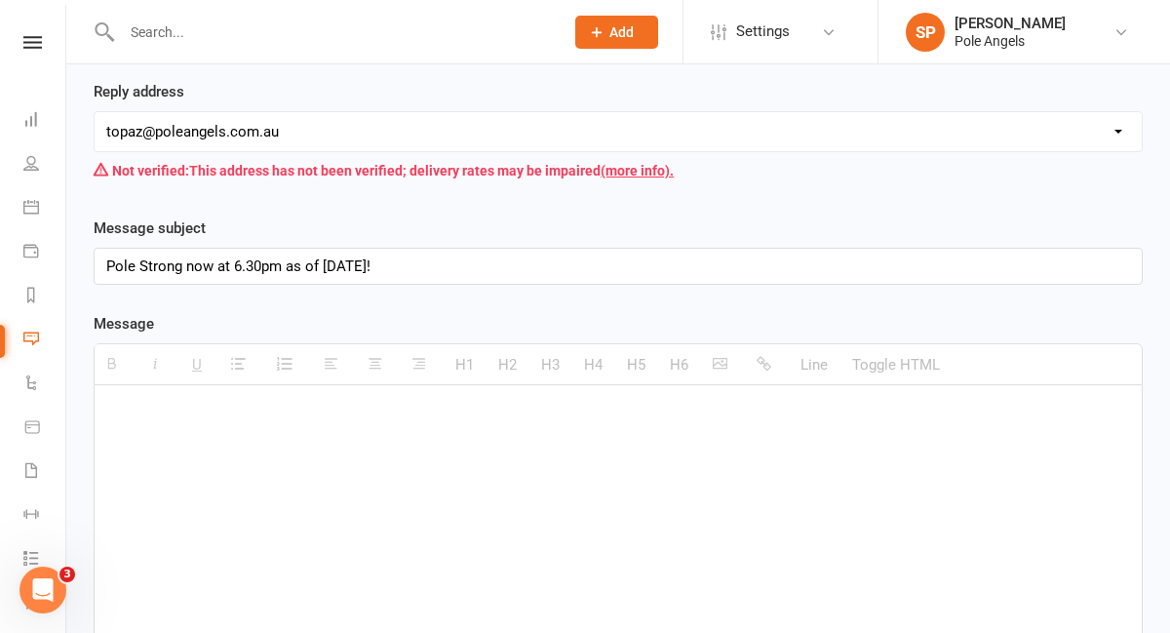
scroll to position [401, 0]
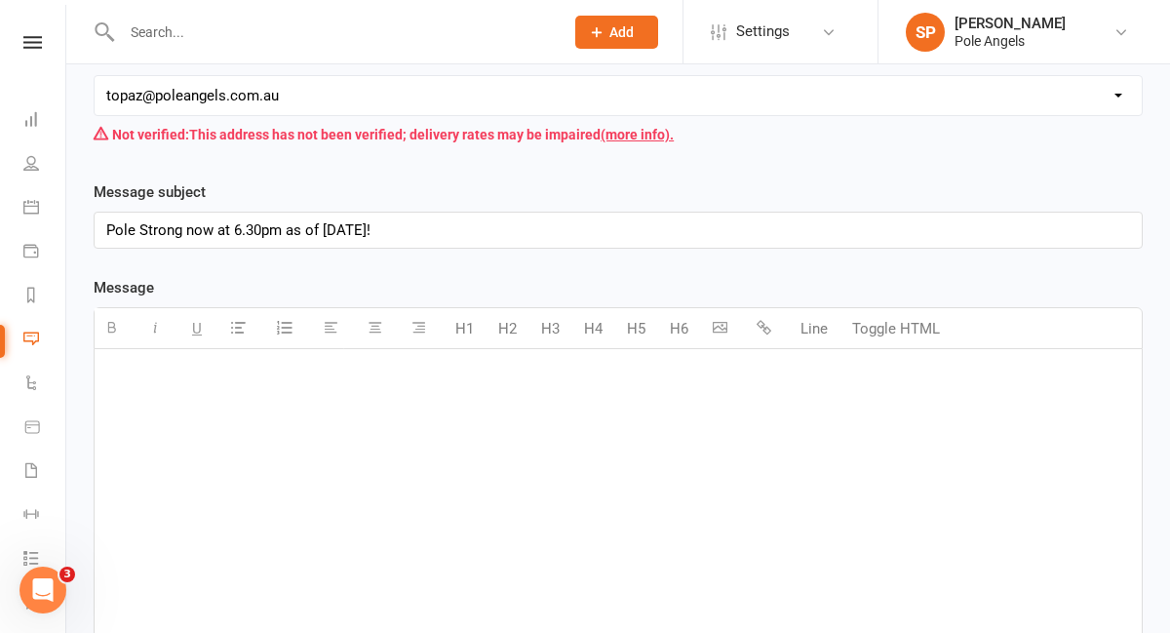
click at [331, 421] on div at bounding box center [618, 495] width 1047 height 293
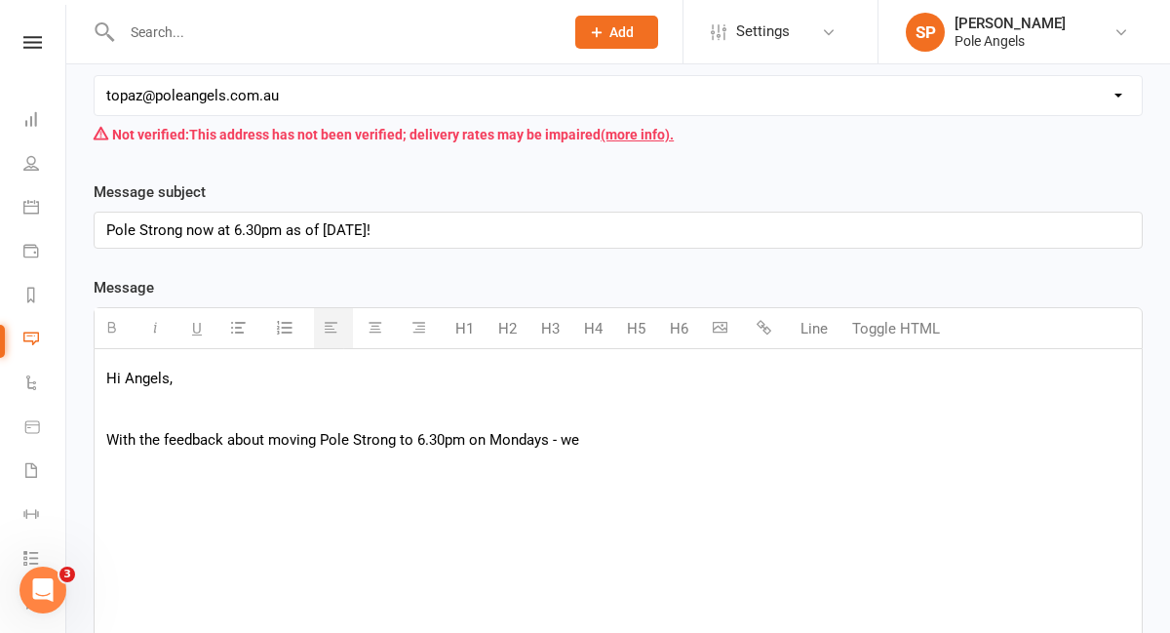
click at [164, 443] on p "With the feedback about moving Pole Strong to 6.30pm on Mondays - we" at bounding box center [618, 439] width 1024 height 23
click at [664, 444] on p "With the incredible feedback about moving Pole Strong to 6.30pm on Mondays - we" at bounding box center [618, 439] width 1024 height 23
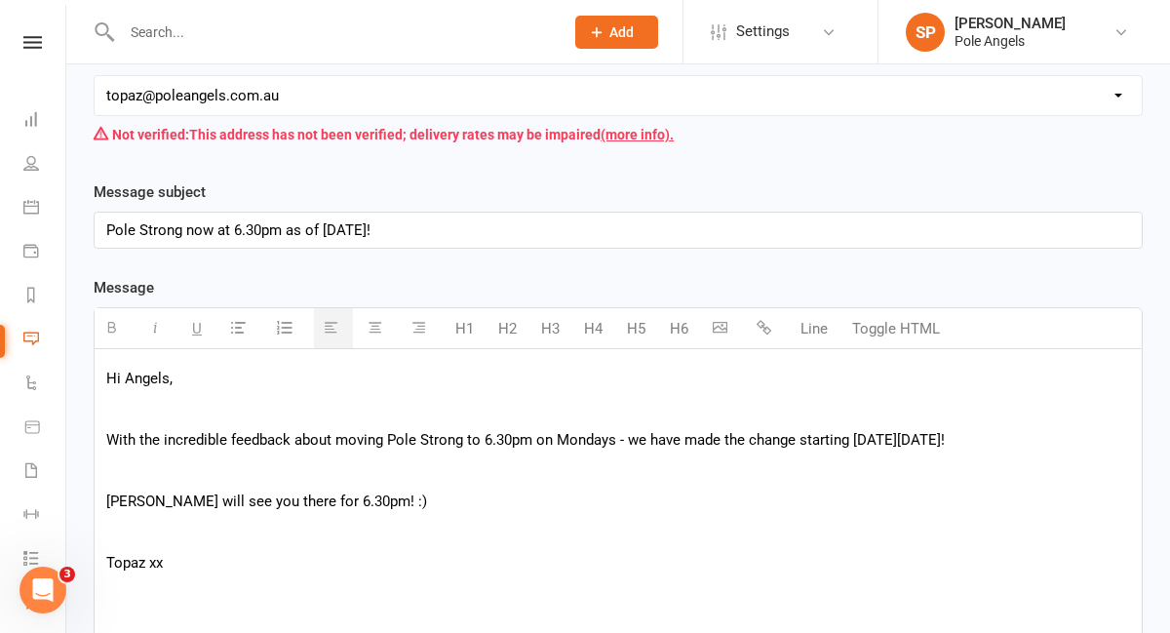
click at [171, 477] on p at bounding box center [618, 469] width 1024 height 23
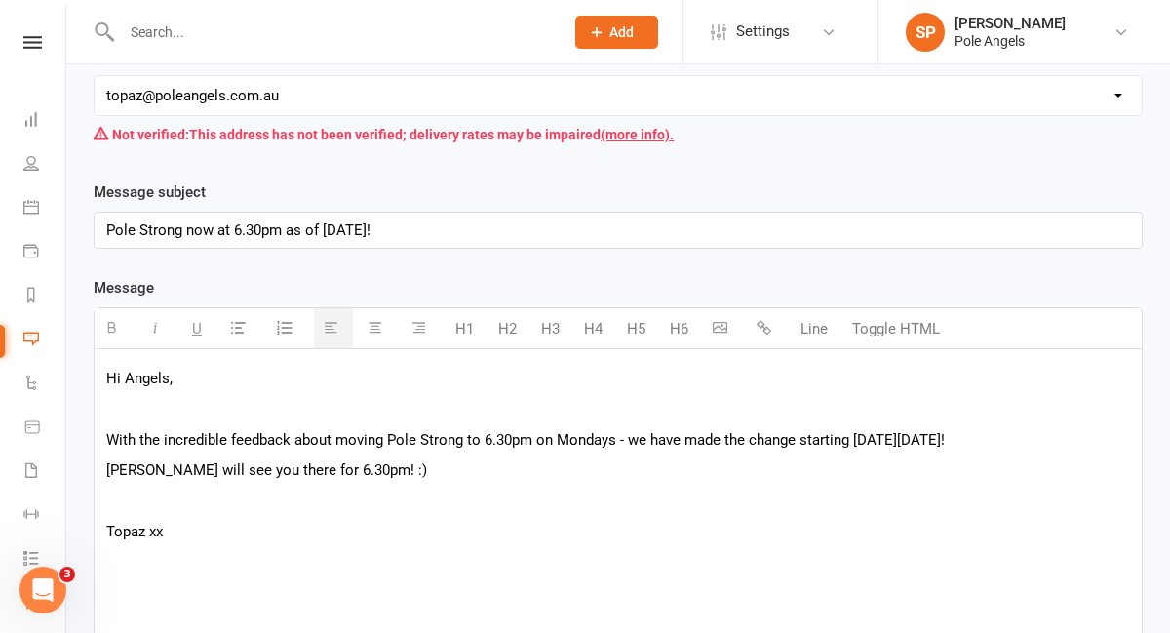
click at [175, 402] on p at bounding box center [618, 408] width 1024 height 23
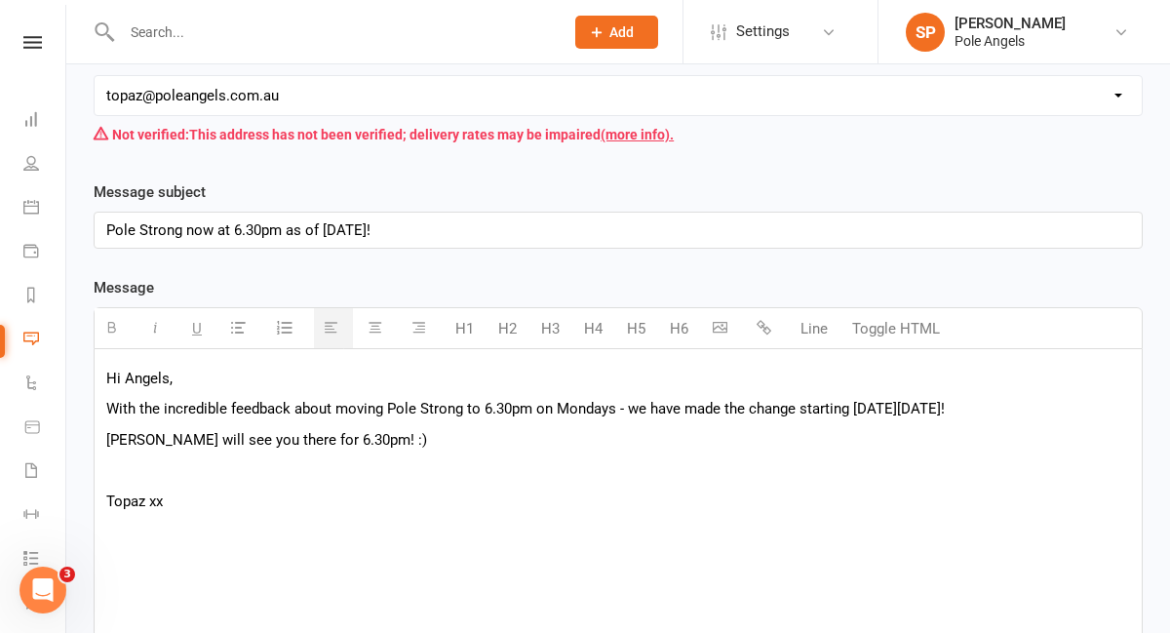
click at [162, 467] on p at bounding box center [618, 469] width 1024 height 23
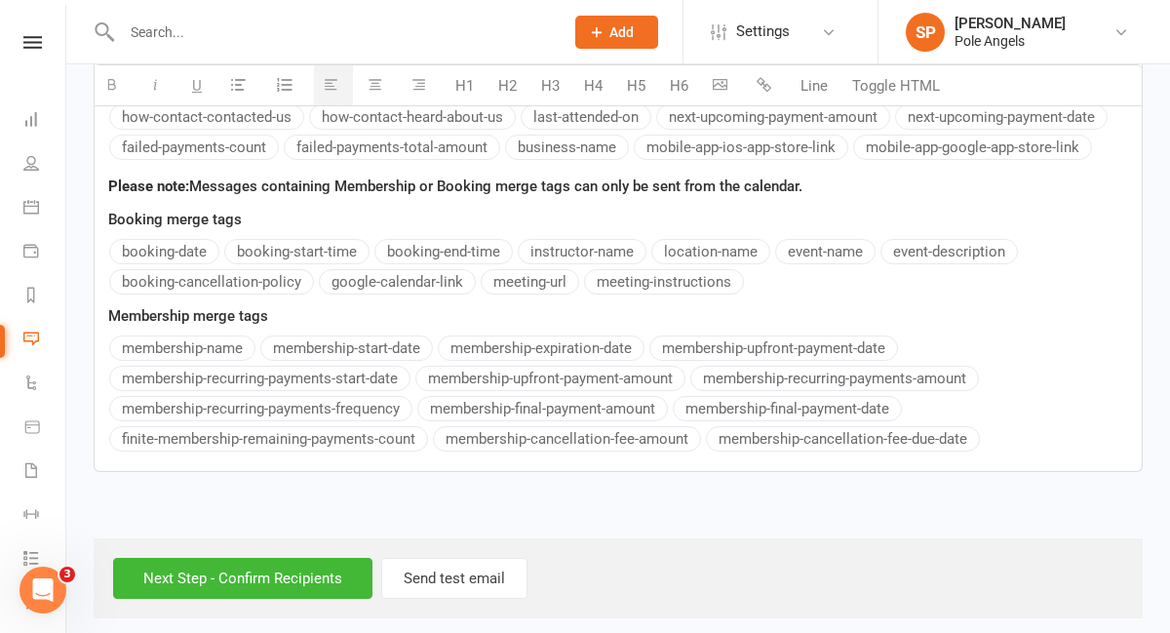
scroll to position [1025, 0]
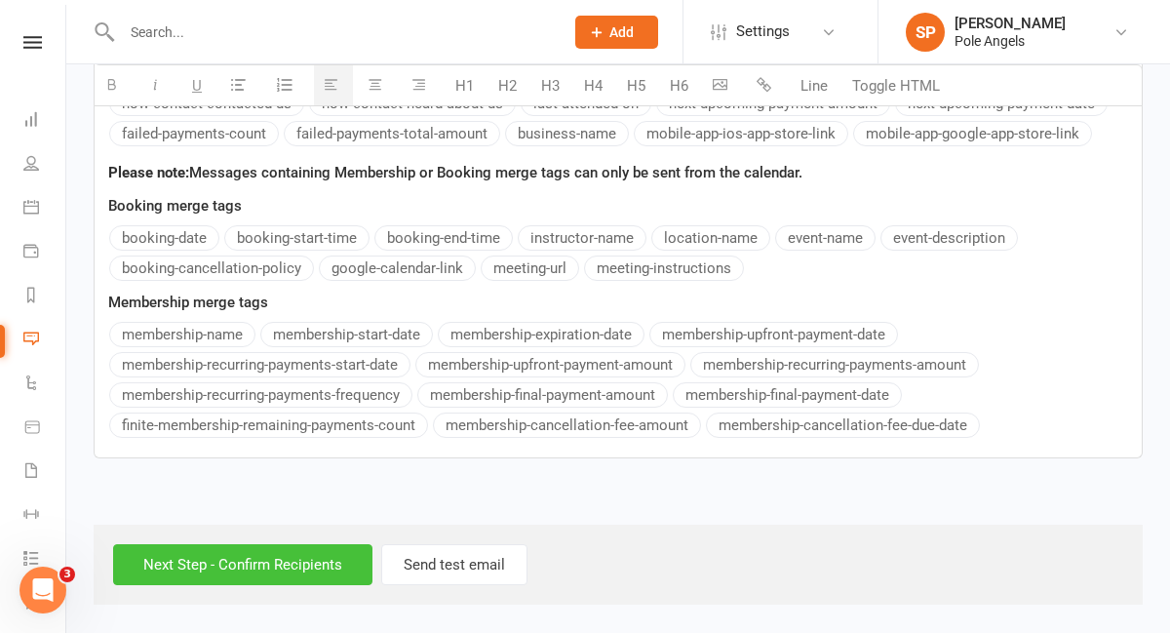
click at [247, 566] on input "Next Step - Confirm Recipients" at bounding box center [242, 564] width 259 height 41
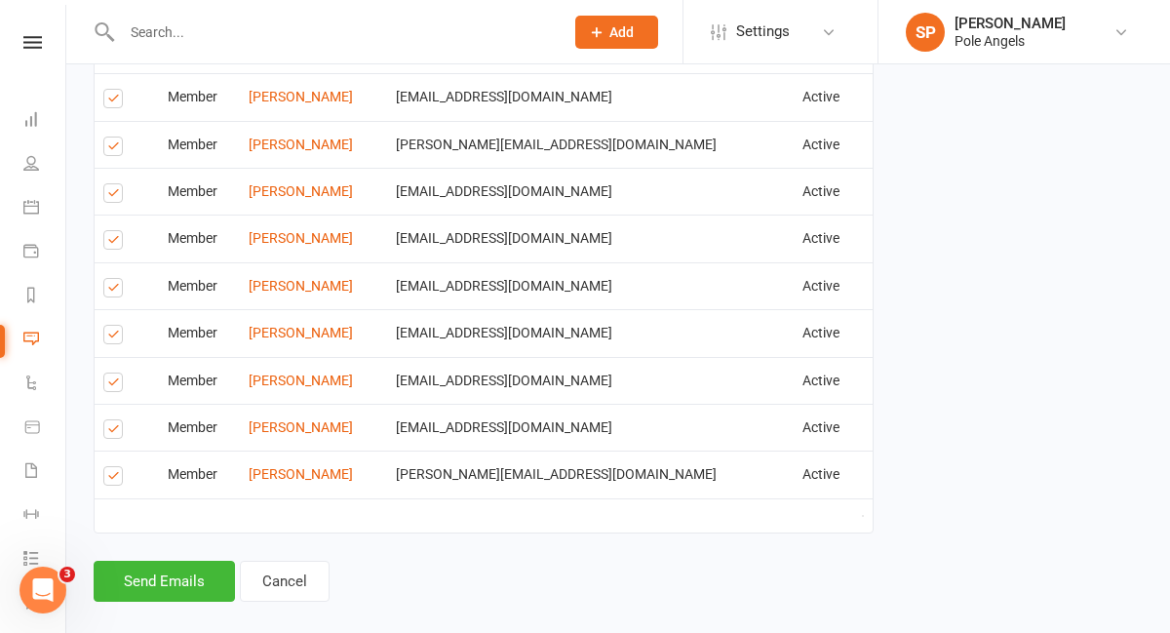
scroll to position [791, 0]
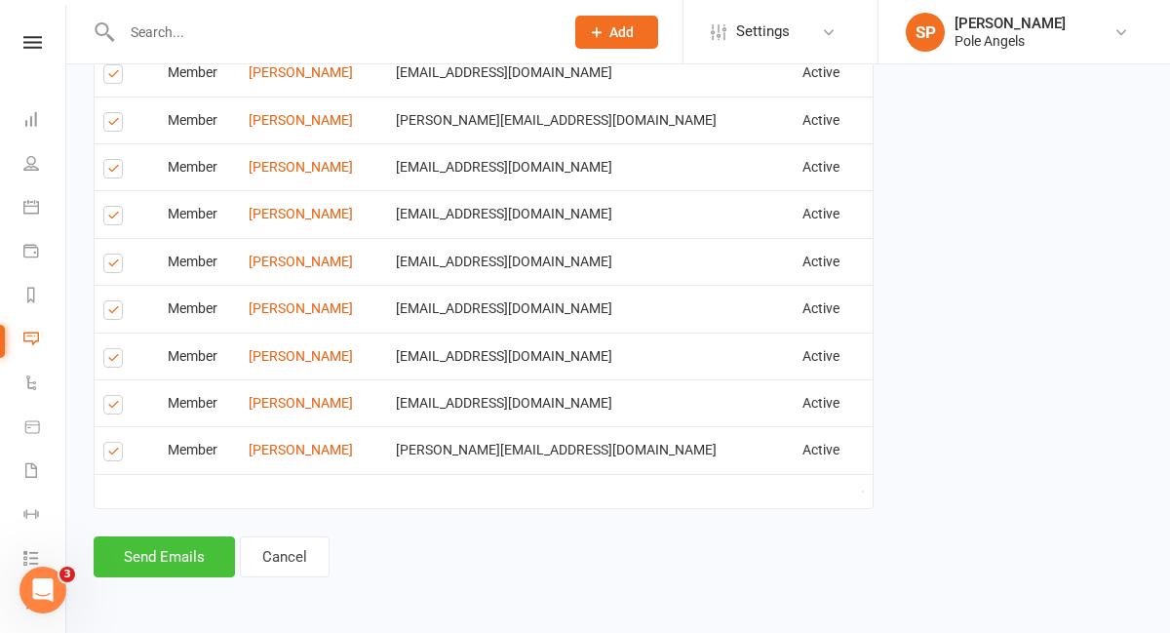
click at [166, 561] on button "Send Emails" at bounding box center [164, 556] width 141 height 41
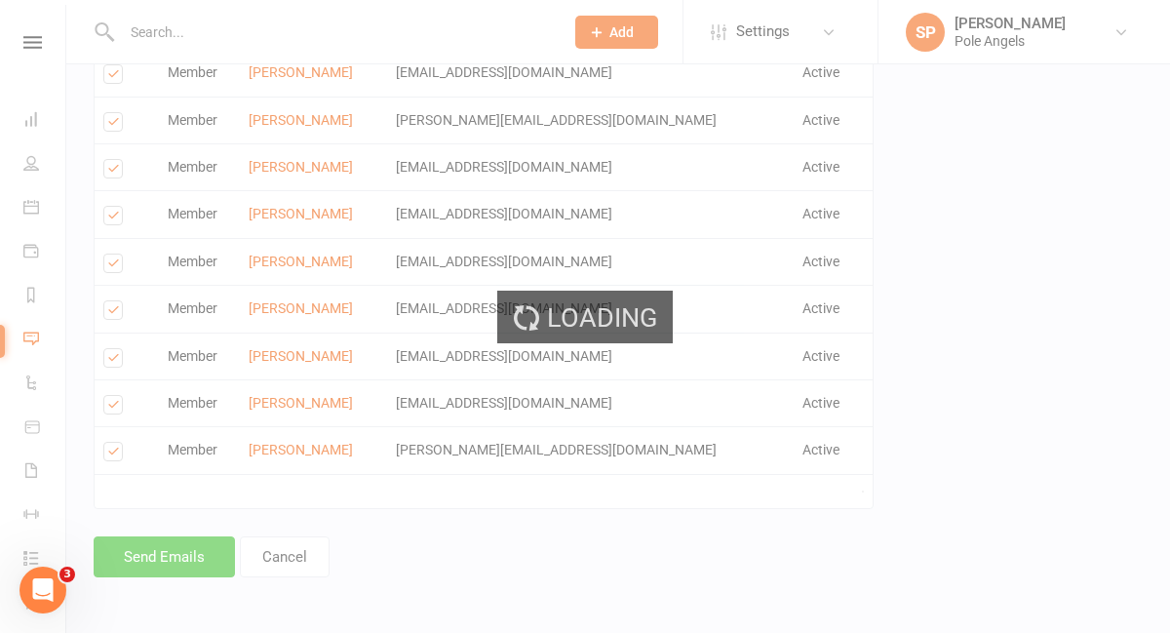
scroll to position [782, 0]
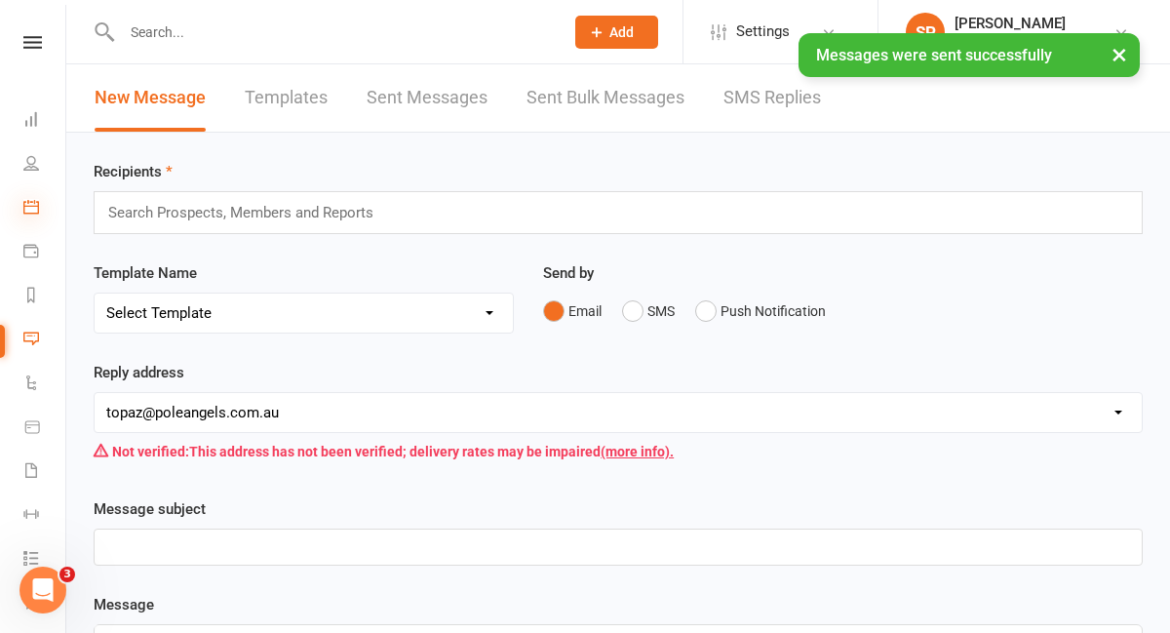
click at [27, 214] on icon at bounding box center [31, 207] width 16 height 16
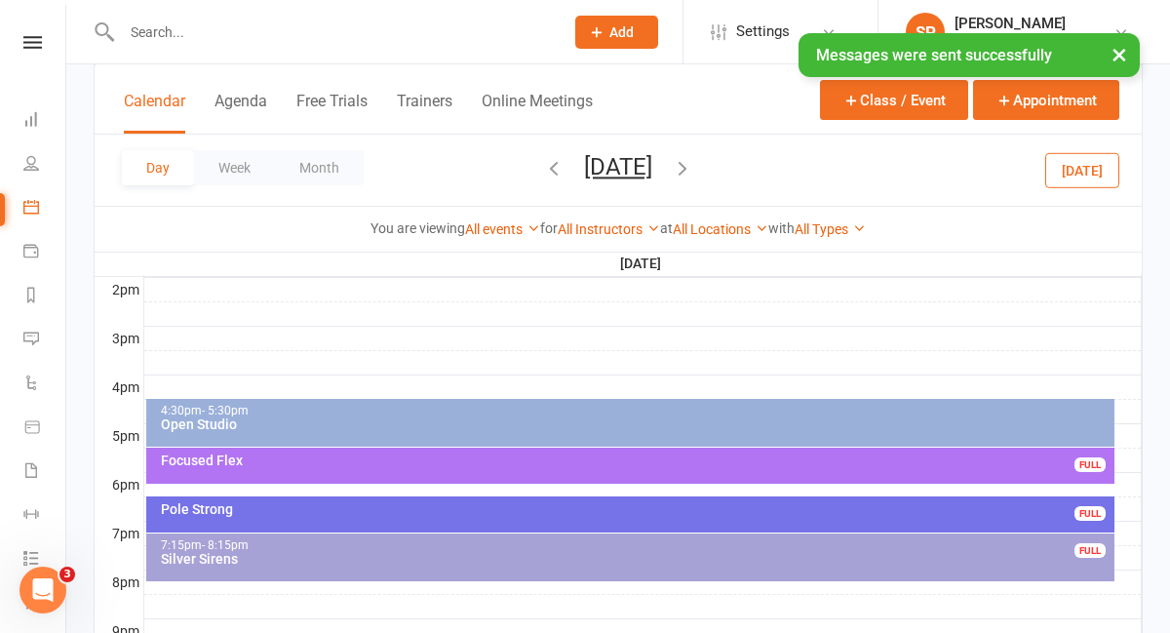
scroll to position [805, 0]
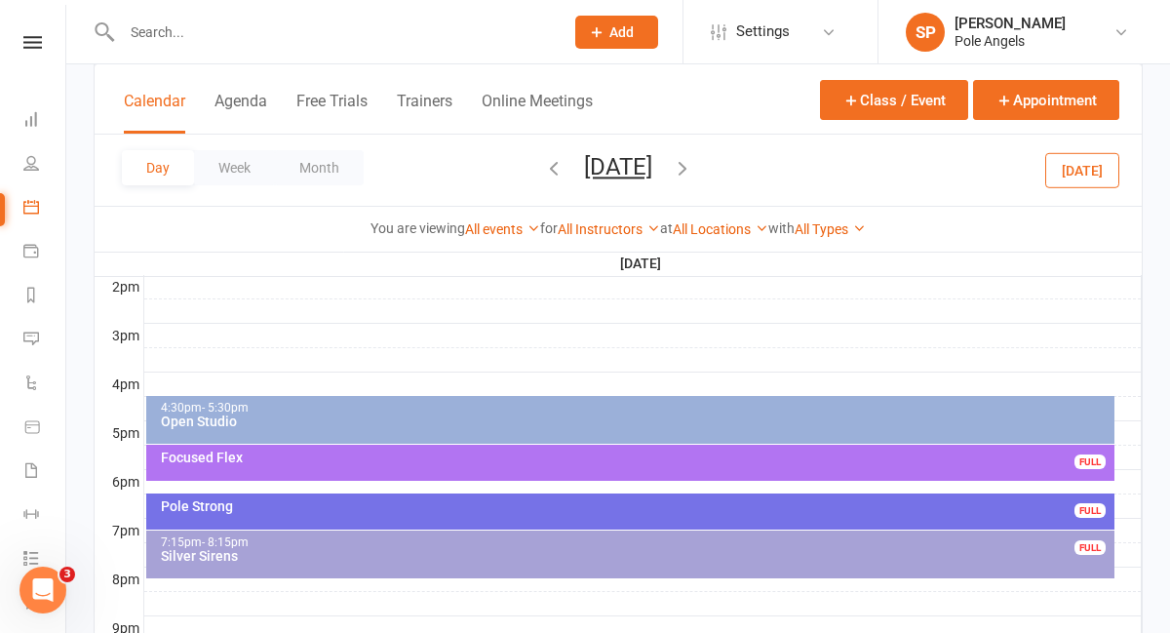
click at [255, 558] on div "Silver Sirens" at bounding box center [635, 556] width 951 height 14
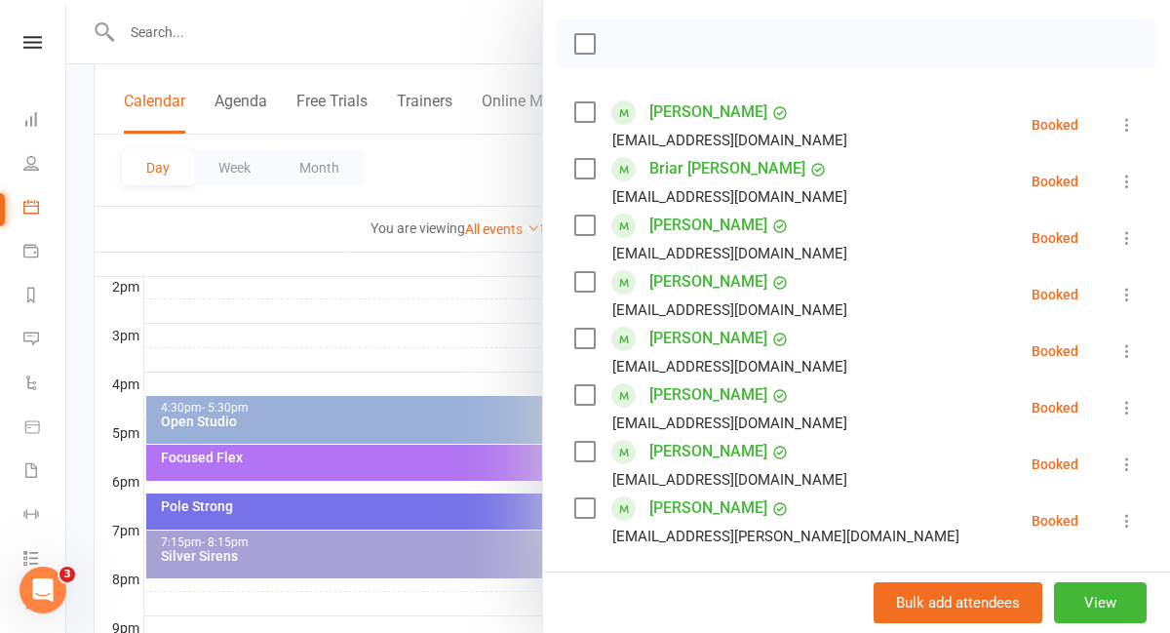
scroll to position [268, 0]
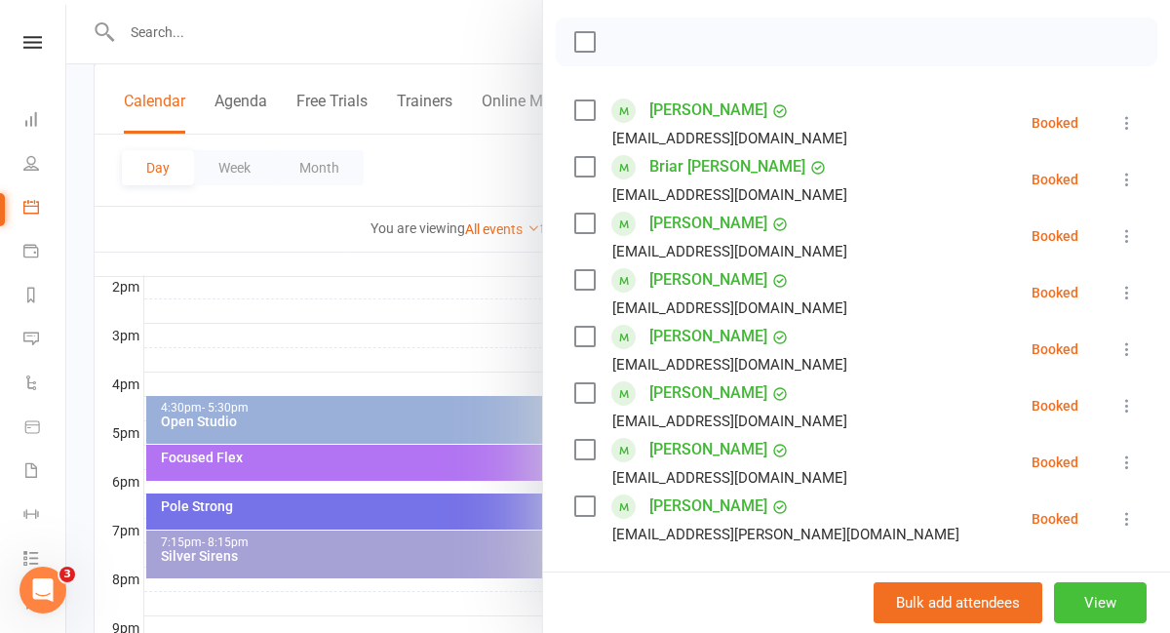
click at [1114, 600] on button "View" at bounding box center [1100, 602] width 93 height 41
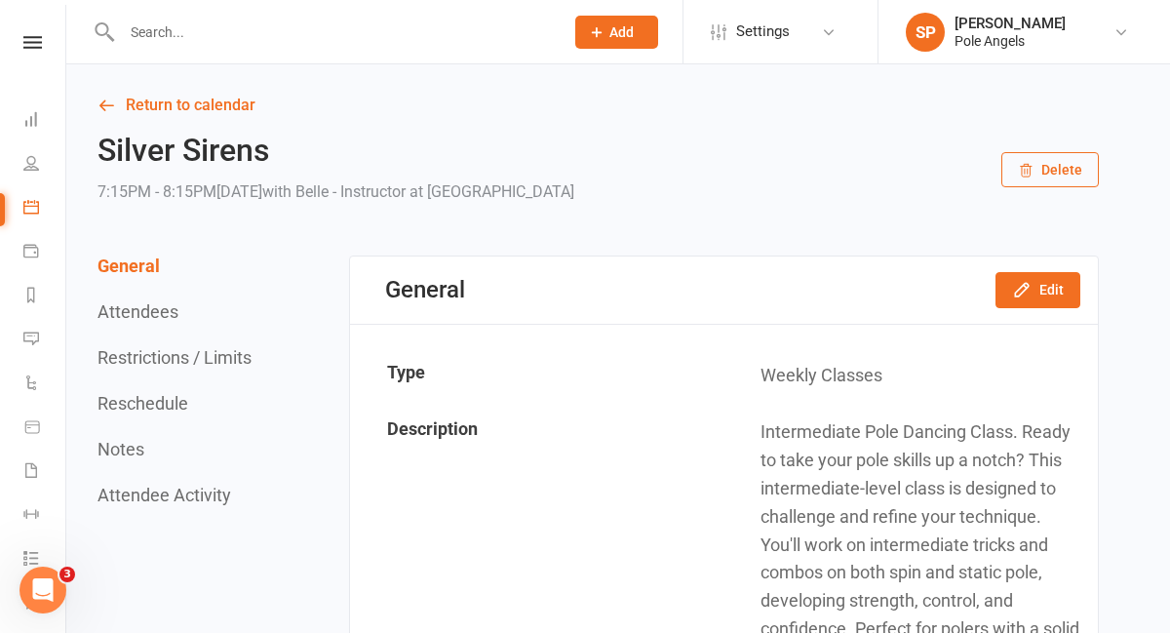
click at [161, 303] on button "Attendees" at bounding box center [138, 311] width 81 height 20
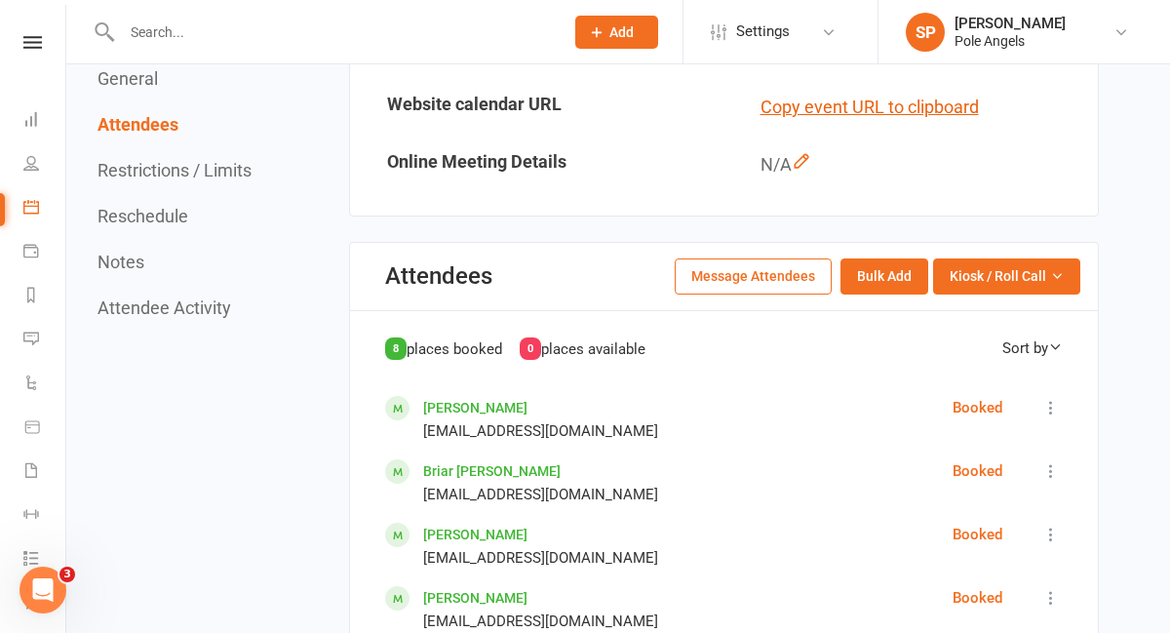
scroll to position [1181, 0]
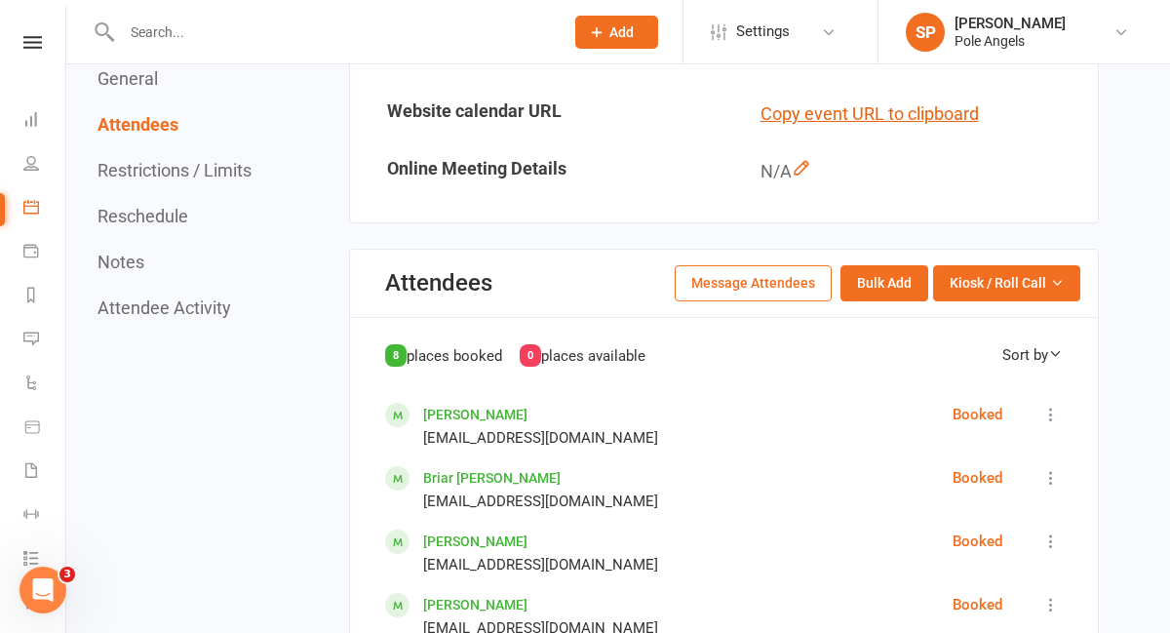
click at [733, 282] on button "Message Attendees" at bounding box center [753, 282] width 157 height 35
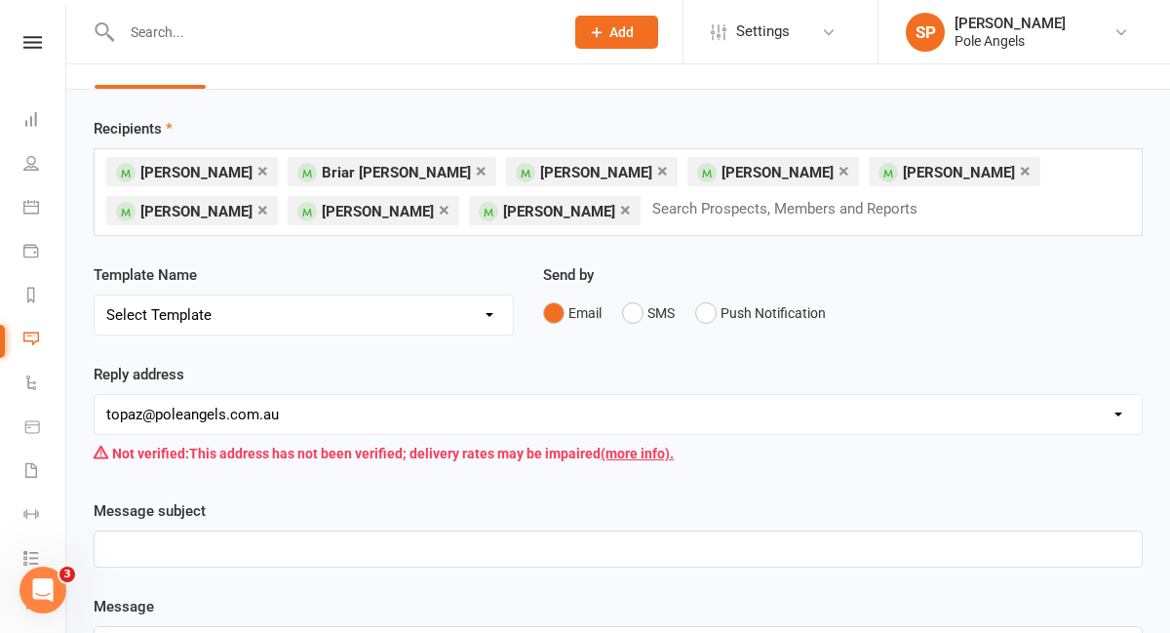
scroll to position [45, 0]
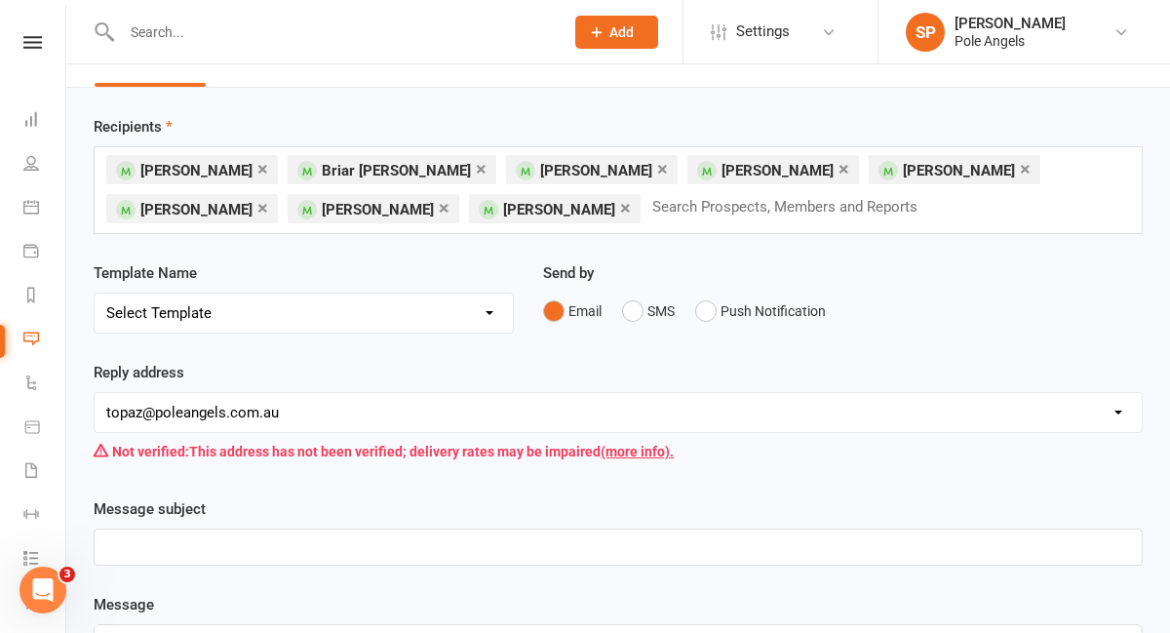
click at [305, 548] on p at bounding box center [618, 546] width 1024 height 23
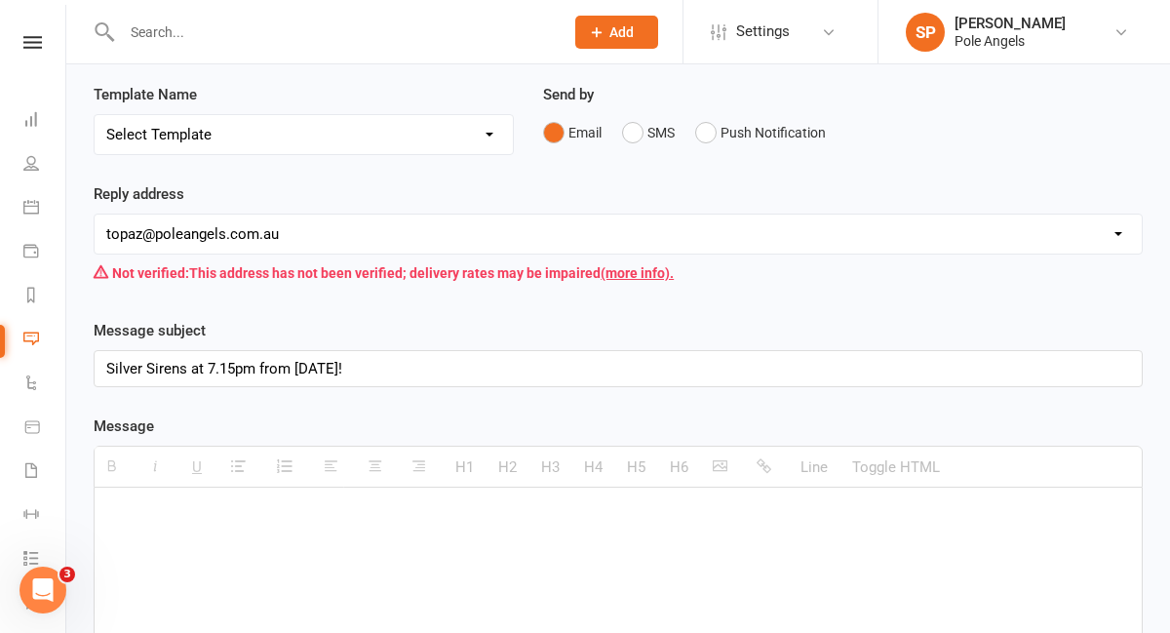
scroll to position [232, 0]
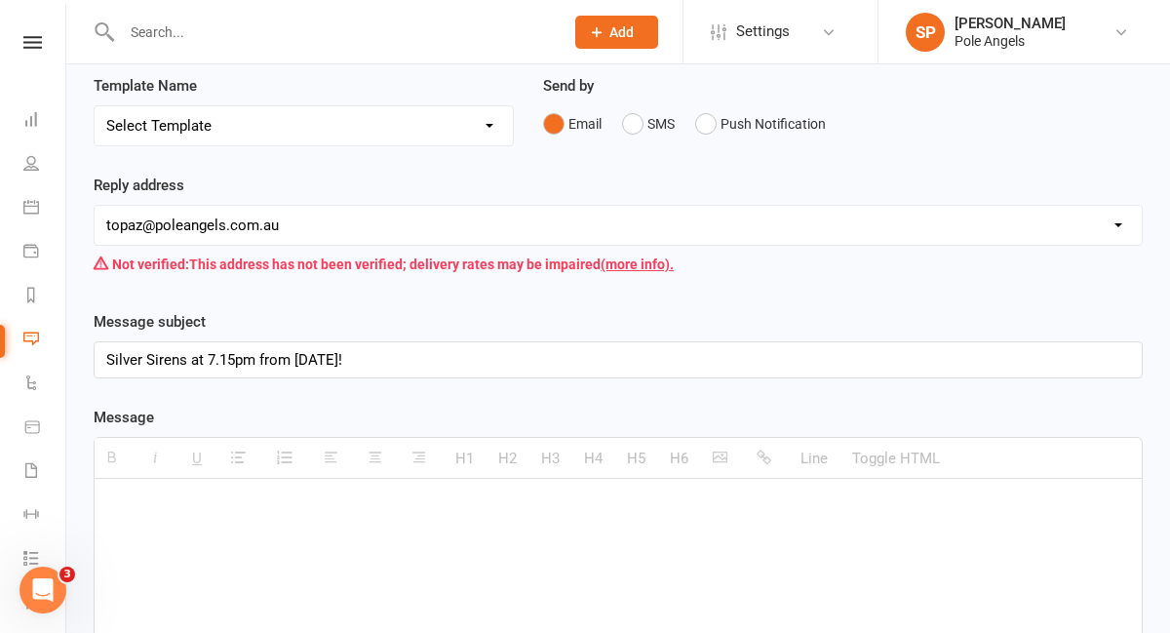
click at [185, 514] on p at bounding box center [618, 507] width 1024 height 23
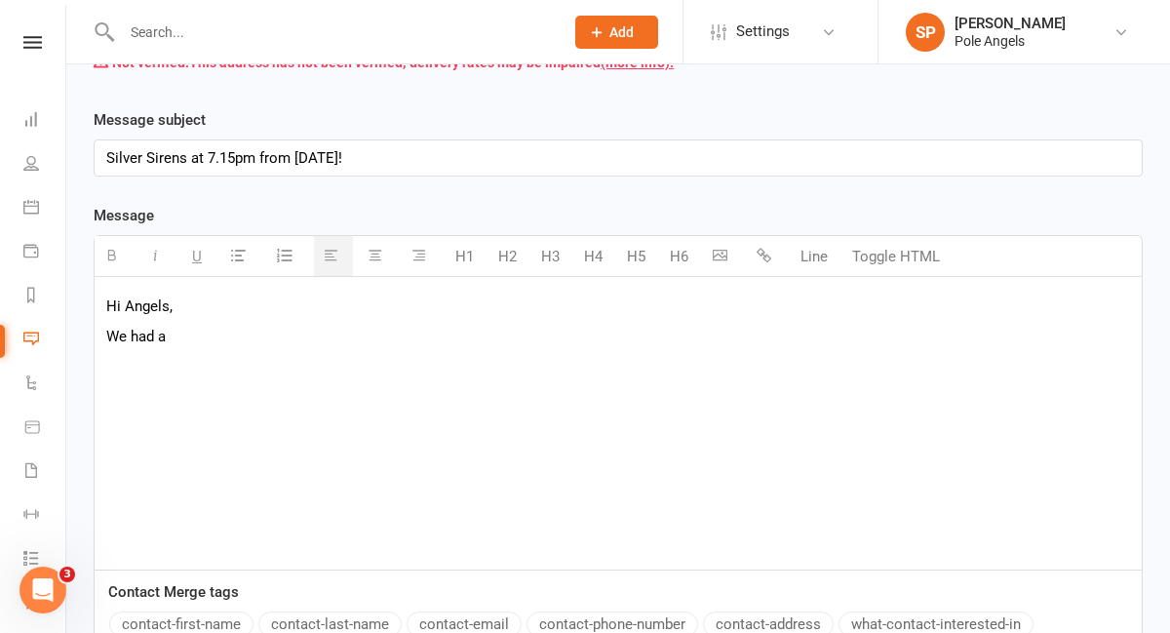
scroll to position [424, 0]
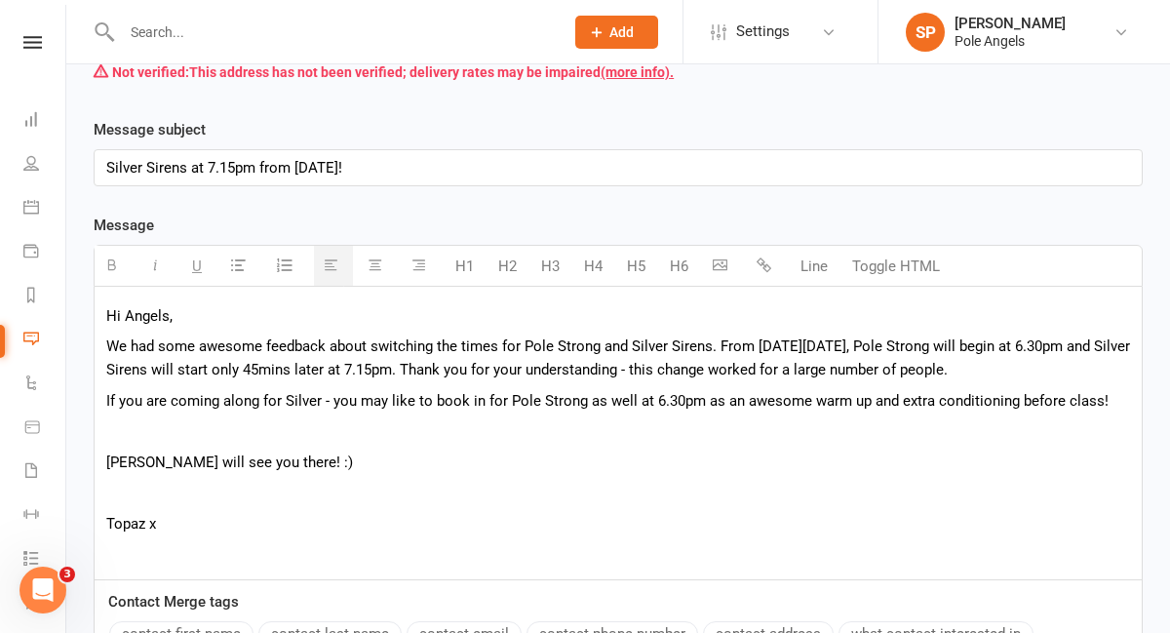
click at [186, 435] on p at bounding box center [618, 430] width 1024 height 23
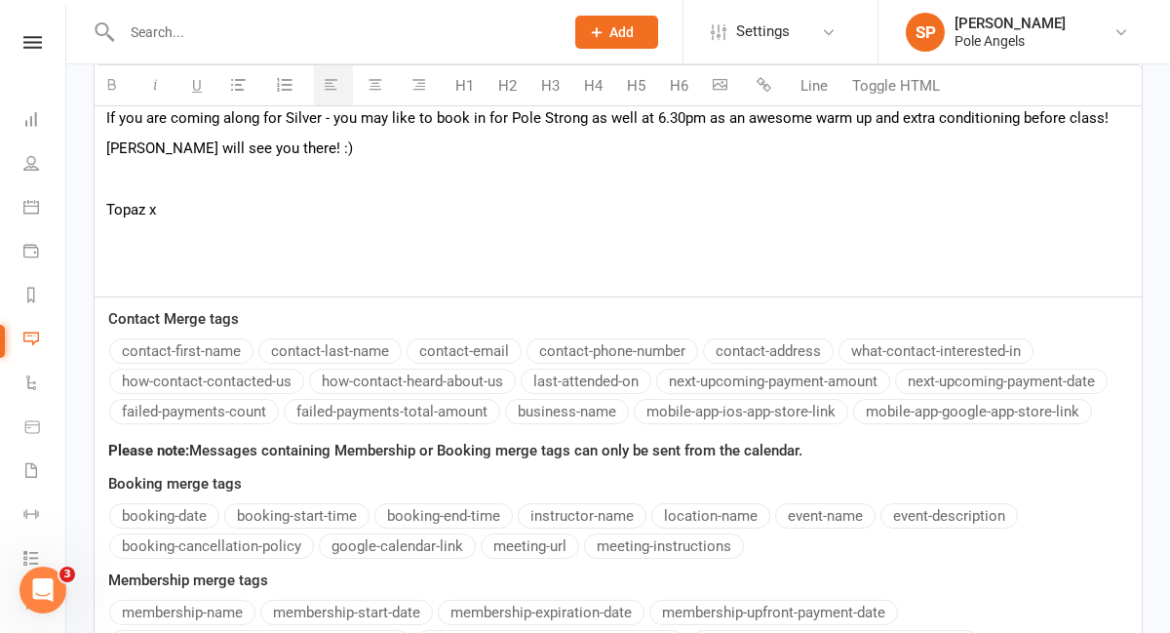
scroll to position [986, 0]
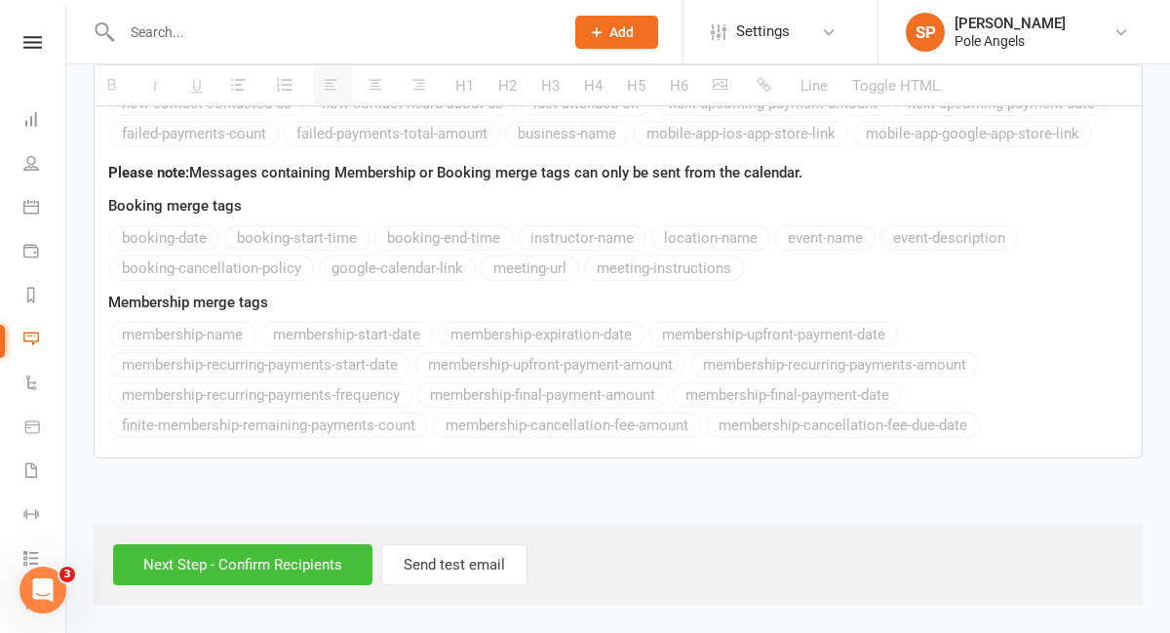
click at [228, 573] on input "Next Step - Confirm Recipients" at bounding box center [242, 564] width 259 height 41
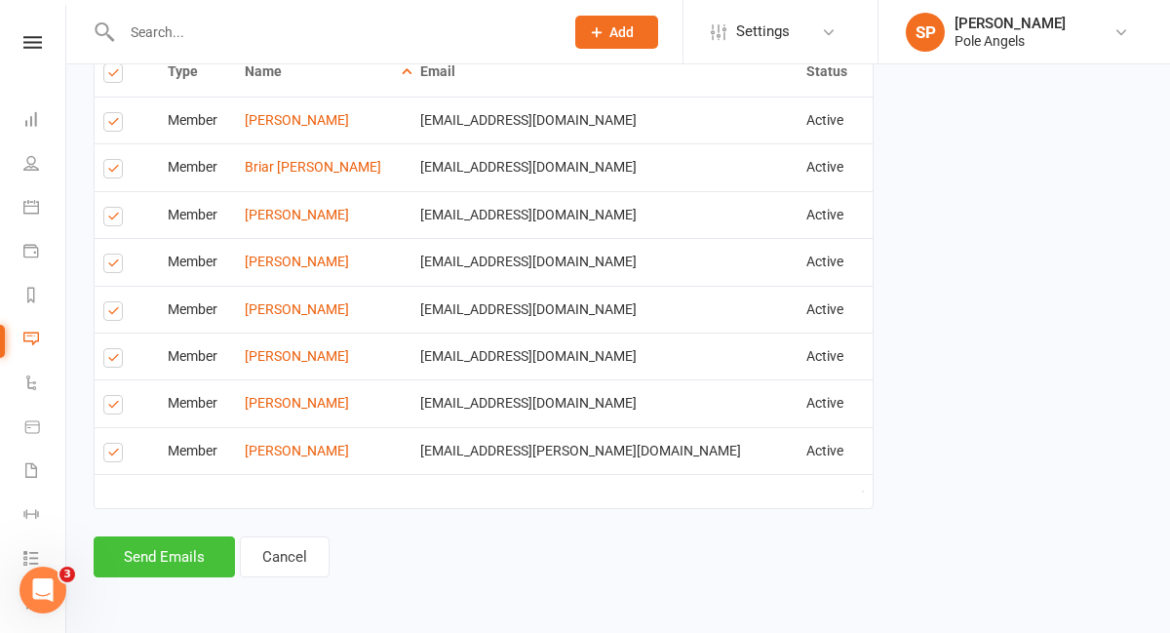
click at [186, 558] on button "Send Emails" at bounding box center [164, 556] width 141 height 41
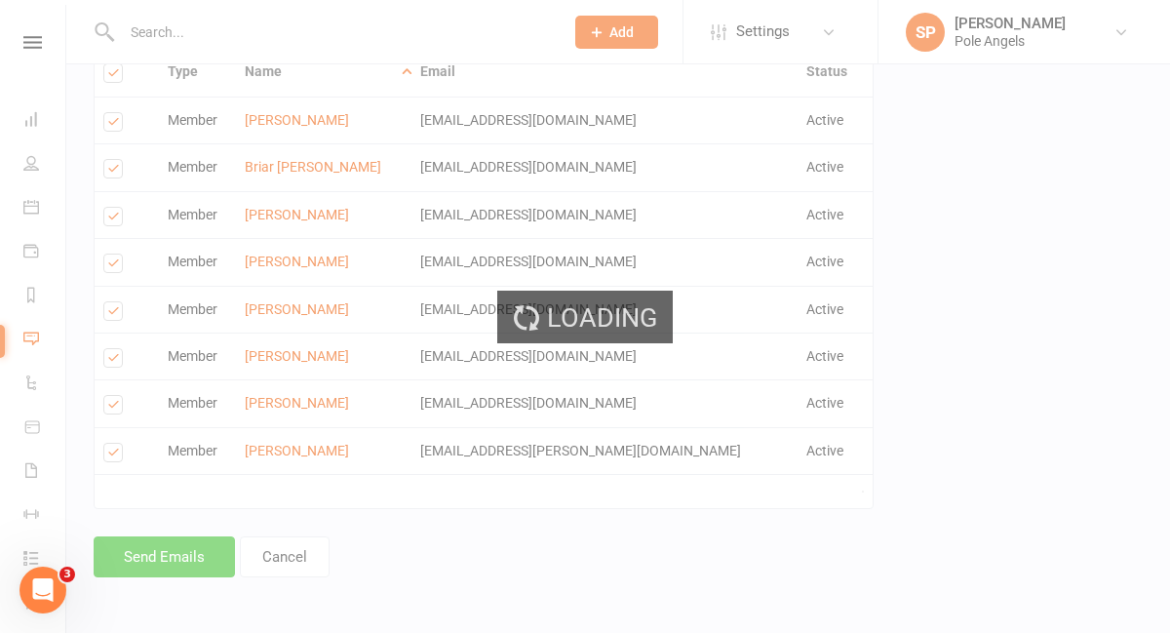
scroll to position [701, 0]
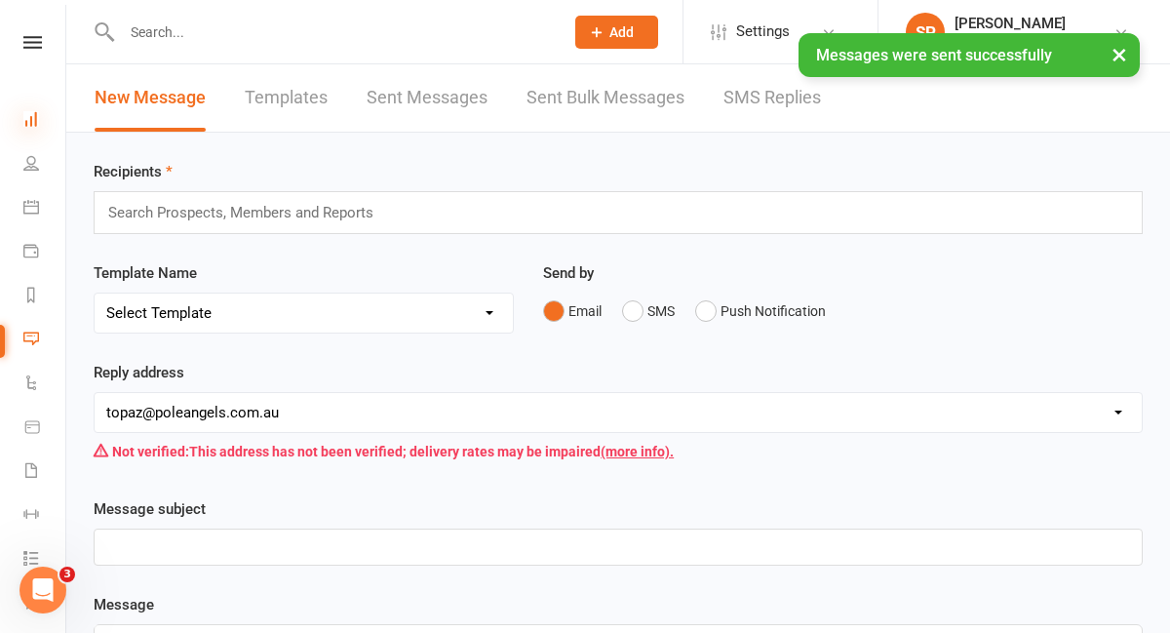
click at [33, 122] on icon at bounding box center [31, 119] width 16 height 16
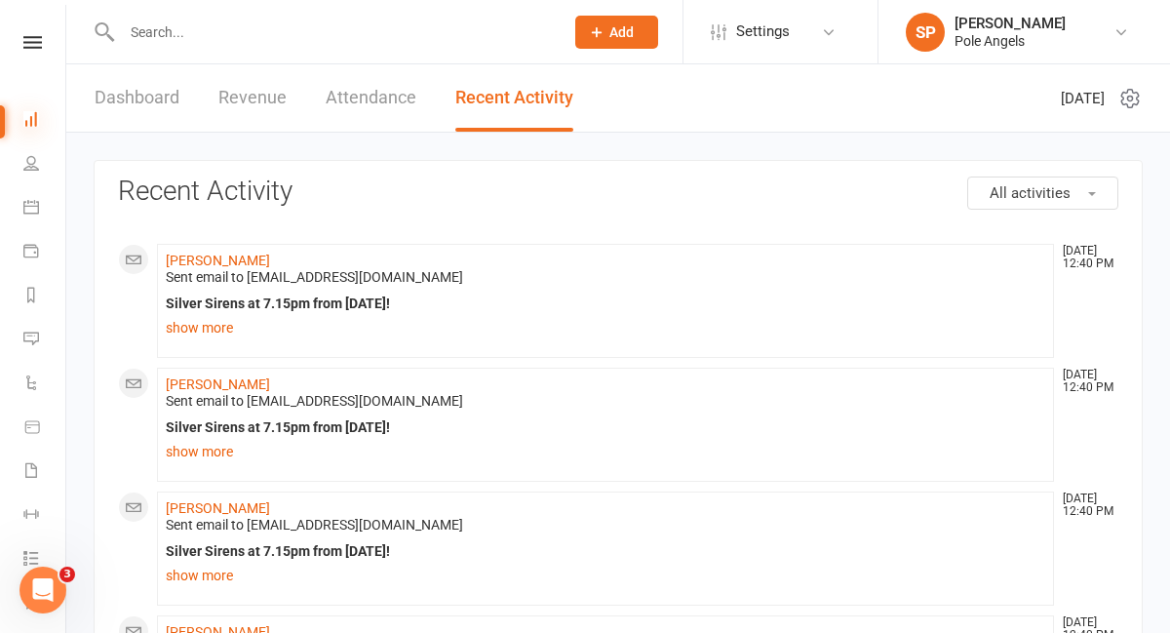
click at [31, 120] on icon at bounding box center [31, 119] width 16 height 16
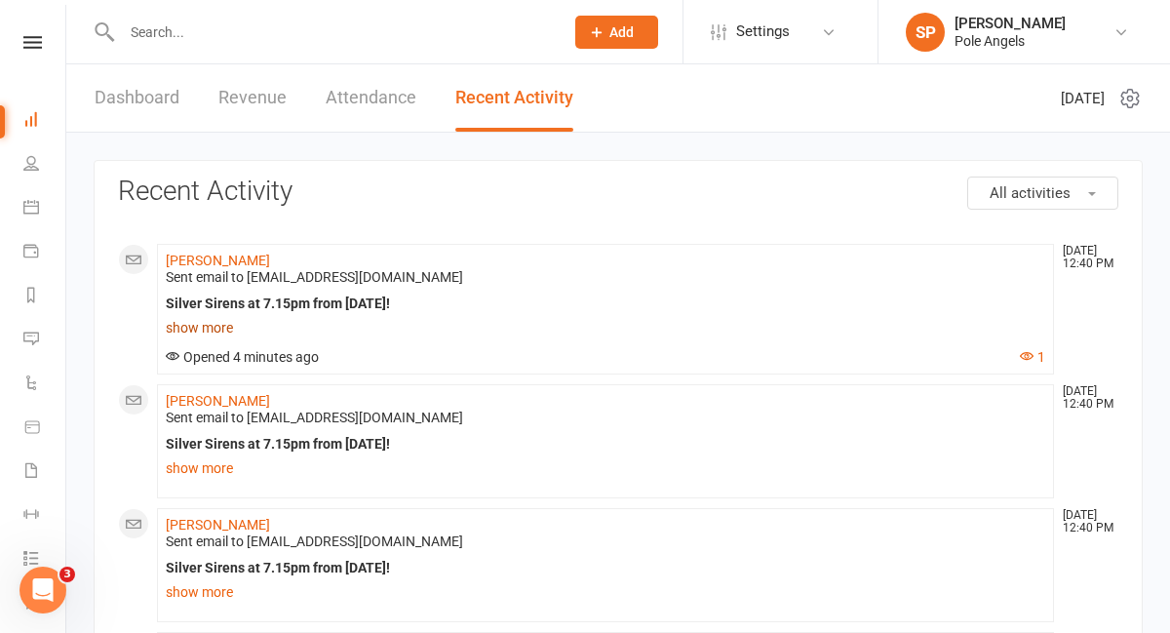
click at [215, 324] on link "show more" at bounding box center [606, 327] width 880 height 27
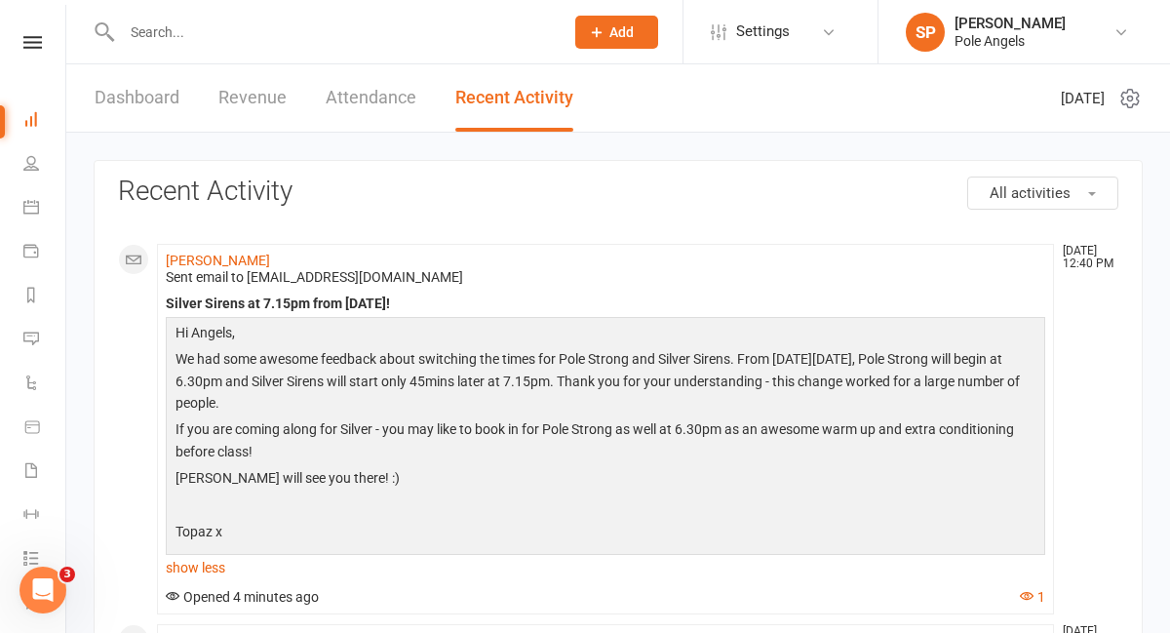
click at [170, 107] on link "Dashboard" at bounding box center [137, 97] width 85 height 67
